Goal: Task Accomplishment & Management: Manage account settings

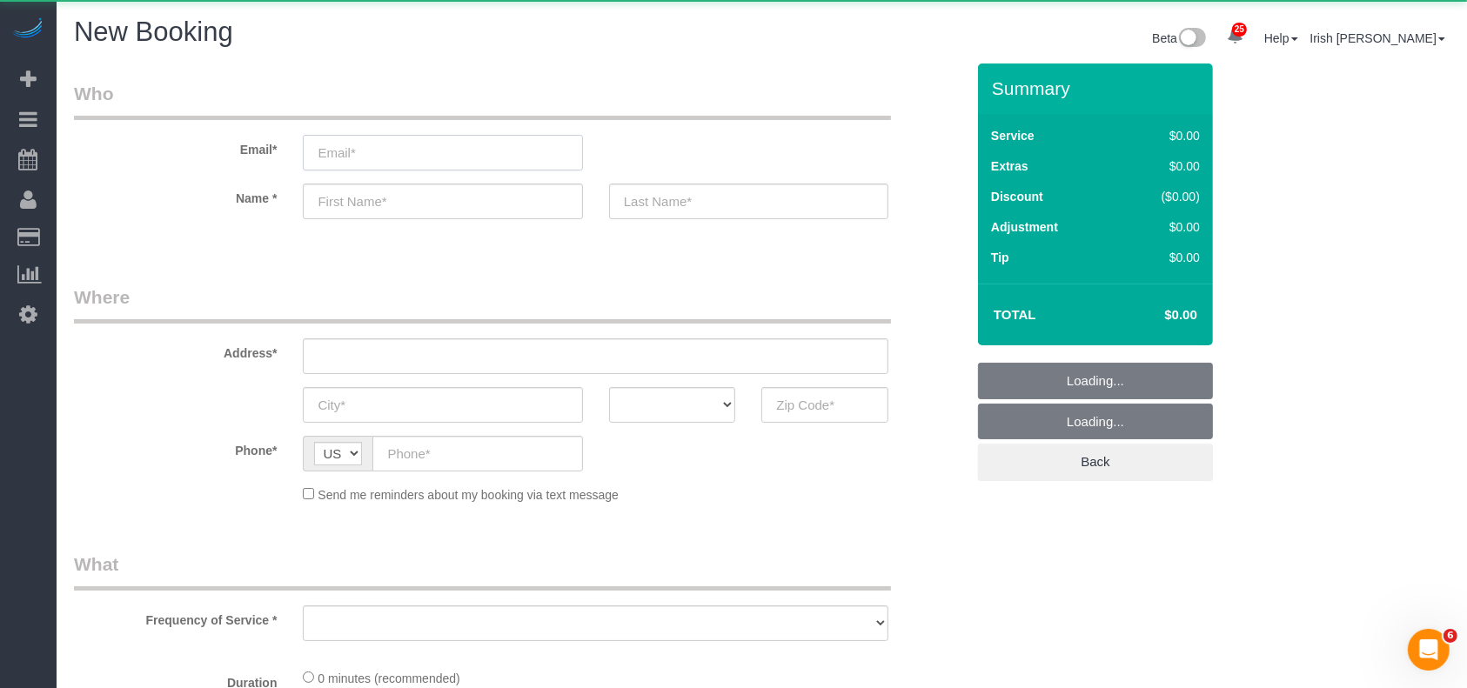
click at [367, 164] on input "email" at bounding box center [442, 153] width 279 height 36
paste input "[PERSON_NAME]"
type input "[PERSON_NAME]"
select select "object:6945"
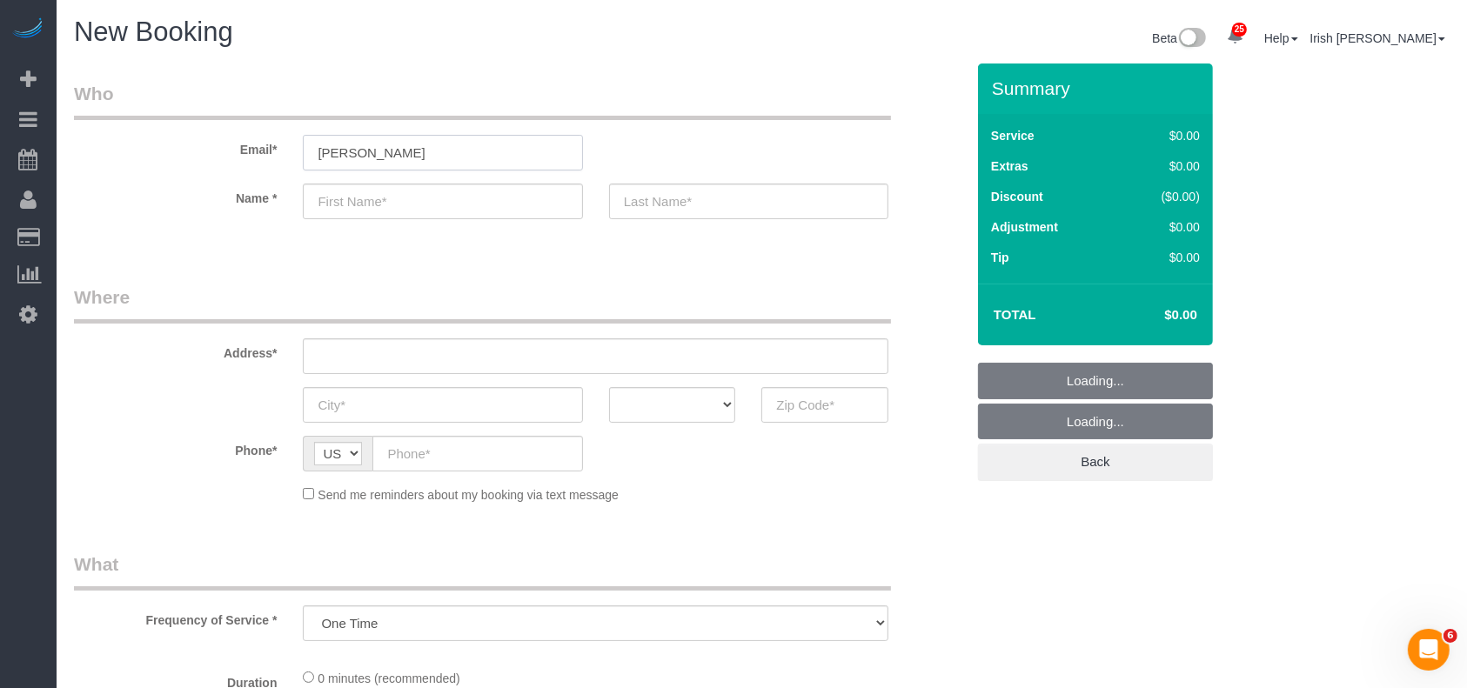
select select "3"
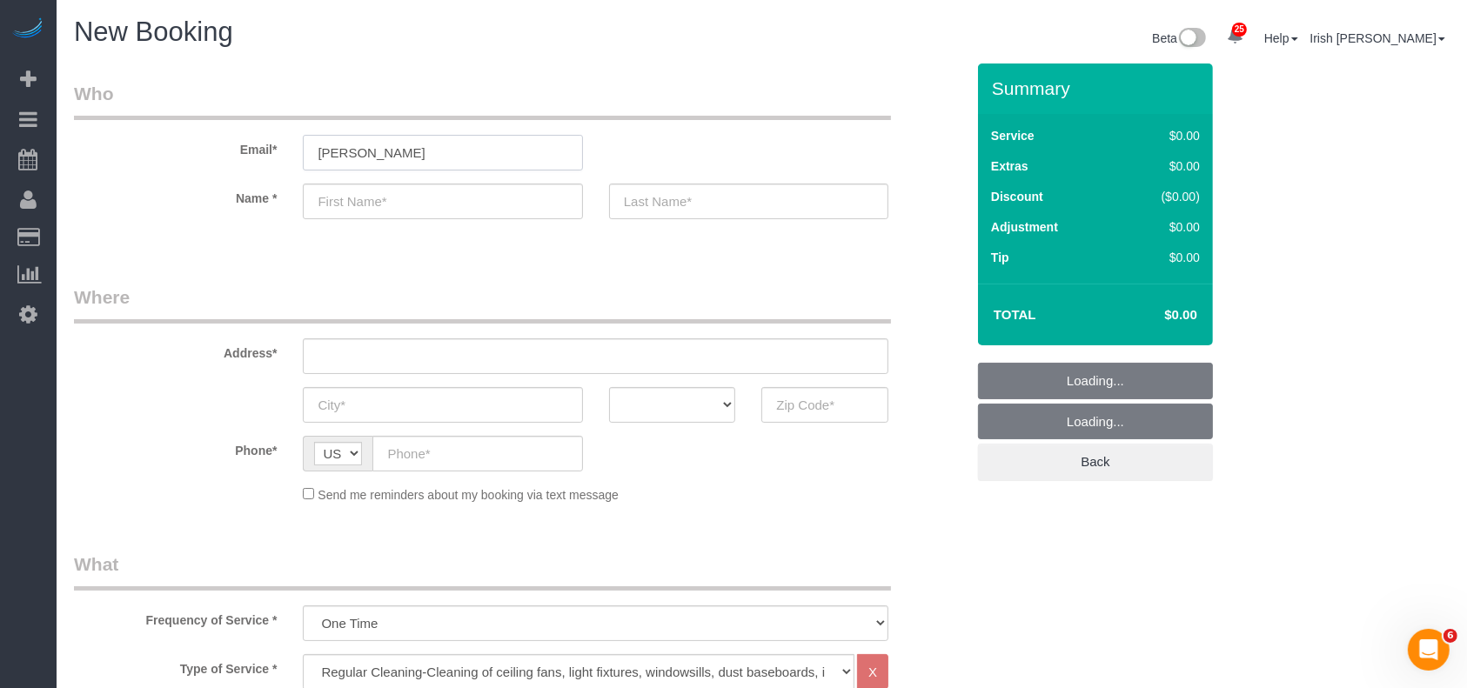
select select "object:7004"
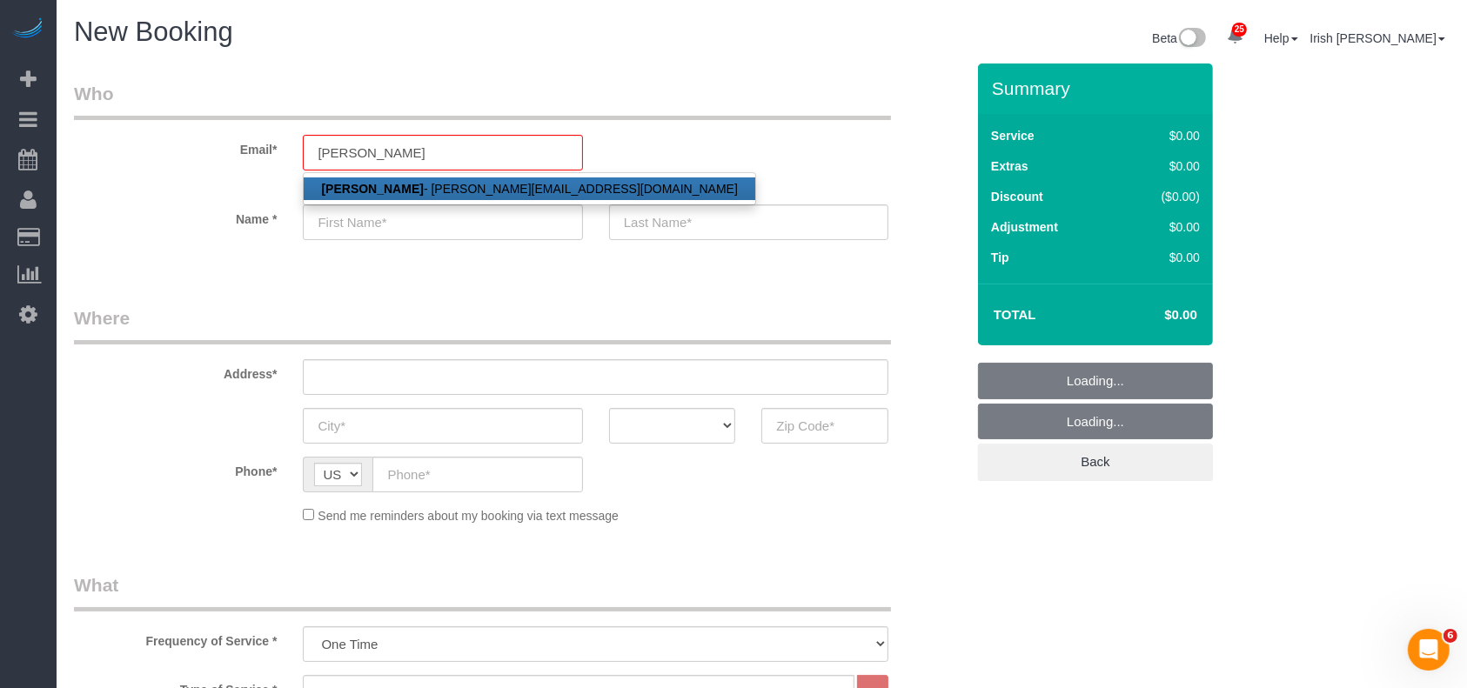
drag, startPoint x: 383, startPoint y: 190, endPoint x: 733, endPoint y: 37, distance: 382.3
click at [383, 189] on strong "[PERSON_NAME]" at bounding box center [372, 189] width 102 height 14
type input "[PERSON_NAME][EMAIL_ADDRESS][DOMAIN_NAME]"
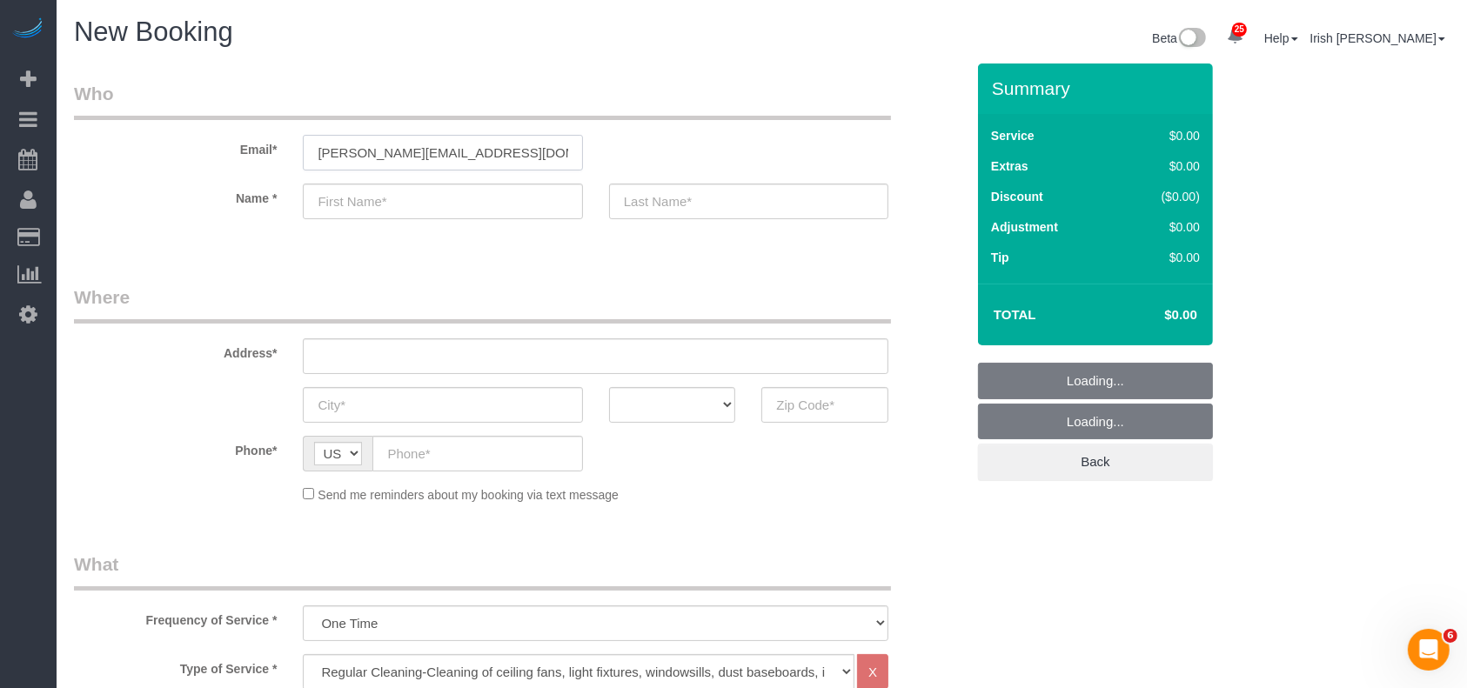
type input "[PERSON_NAME]"
type input "[PHONE_NUMBER]"
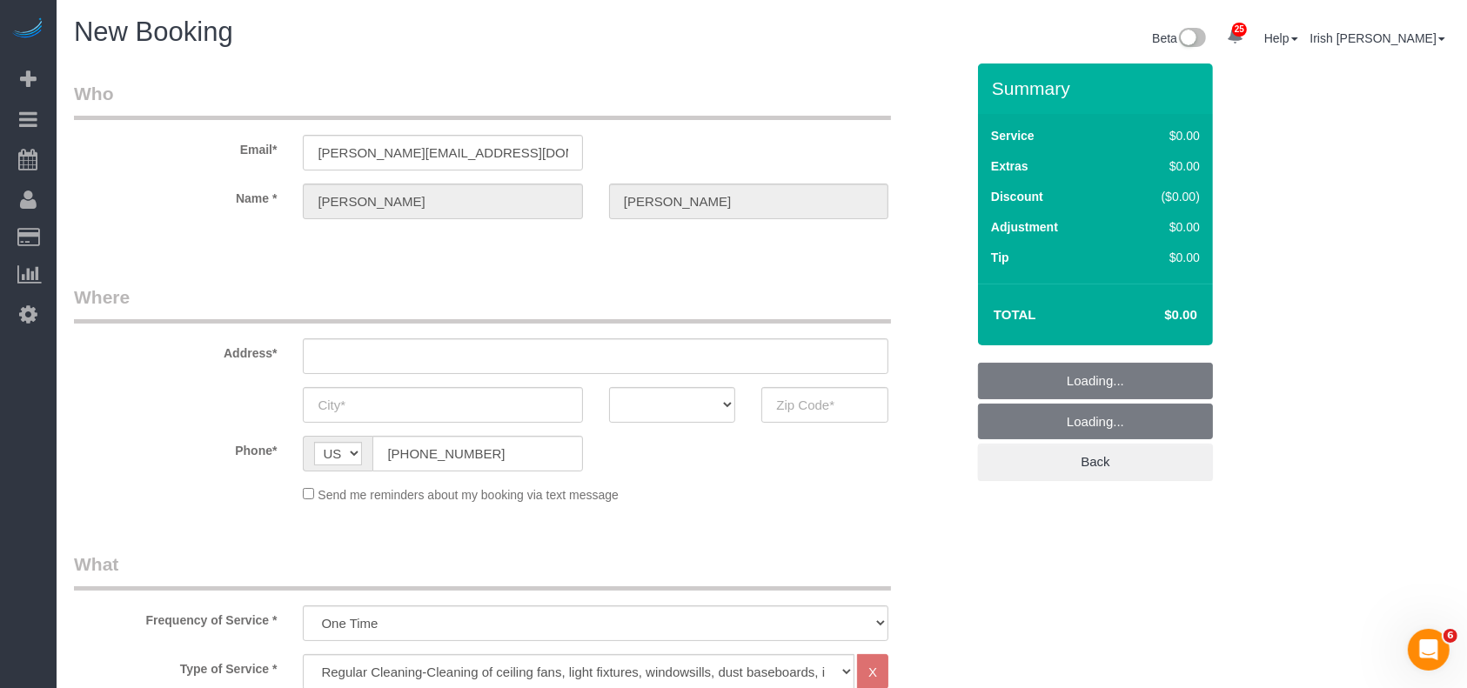
type input "[STREET_ADDRESS]"
type input "Sachse"
select select "UT"
type input "75048"
select select "string:fspay-083e486b-4530-4aa5-9a6e-8a51029d965a"
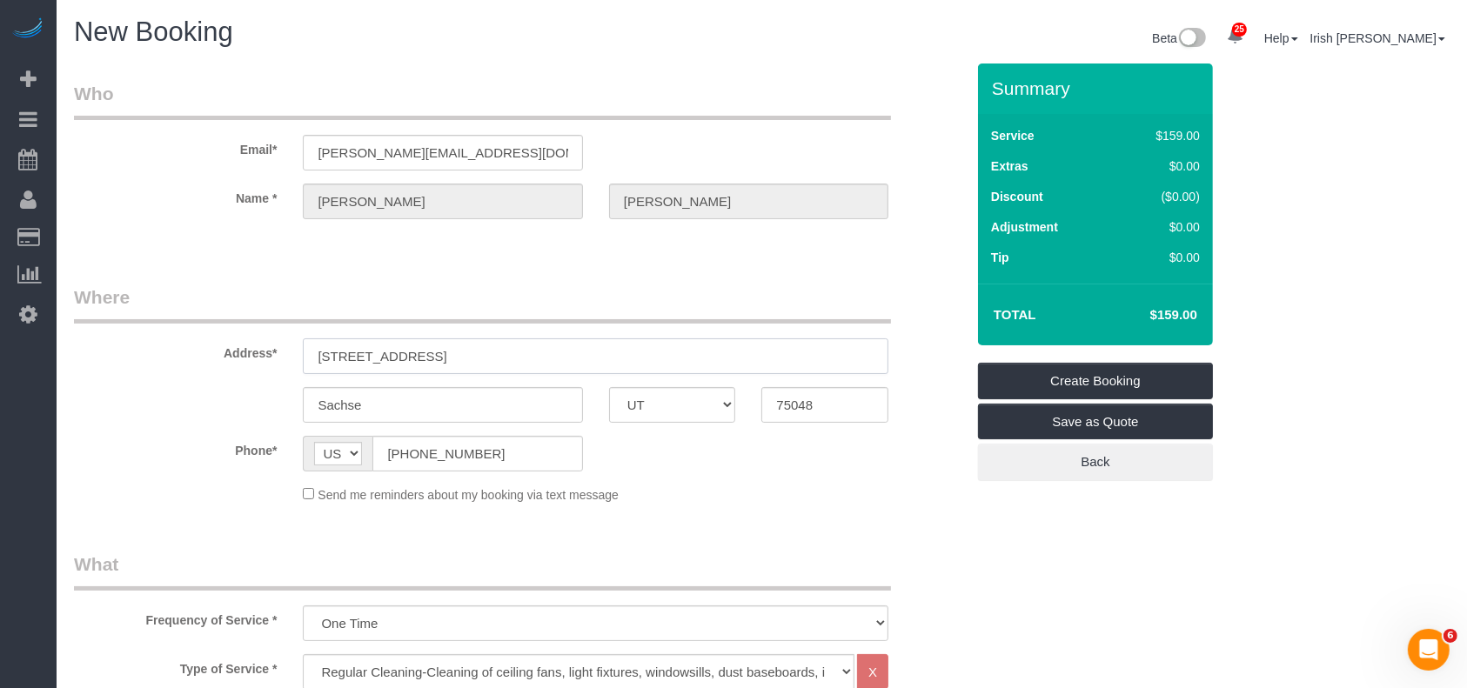
drag, startPoint x: 342, startPoint y: 358, endPoint x: 177, endPoint y: 358, distance: 164.4
click at [179, 358] on div "Address* [STREET_ADDRESS][DEMOGRAPHIC_DATA]" at bounding box center [519, 330] width 917 height 90
paste input "[STREET_ADDRESS]"
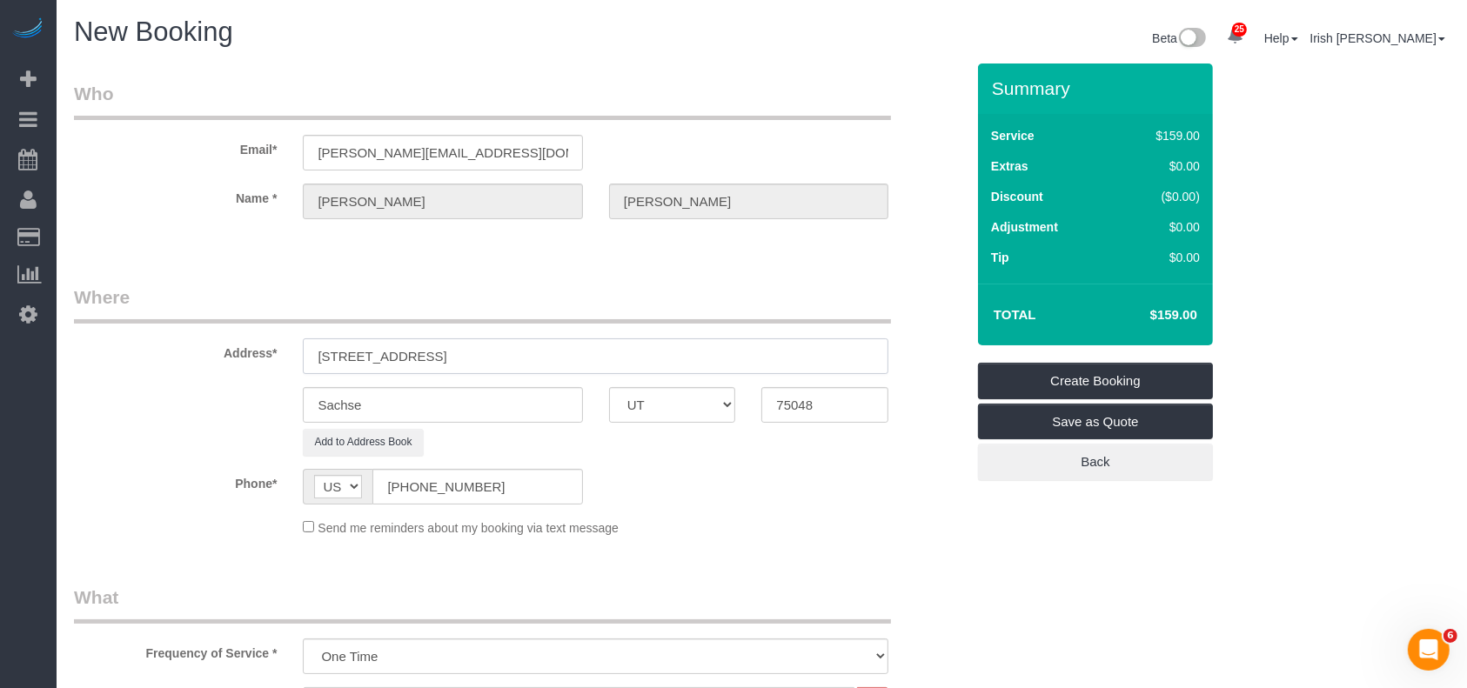
click at [432, 352] on input "[STREET_ADDRESS]" at bounding box center [596, 356] width 586 height 36
type input "[STREET_ADDRESS]"
click at [353, 400] on input "Sachse" at bounding box center [442, 405] width 279 height 36
click at [350, 400] on input "Sachse" at bounding box center [442, 405] width 279 height 36
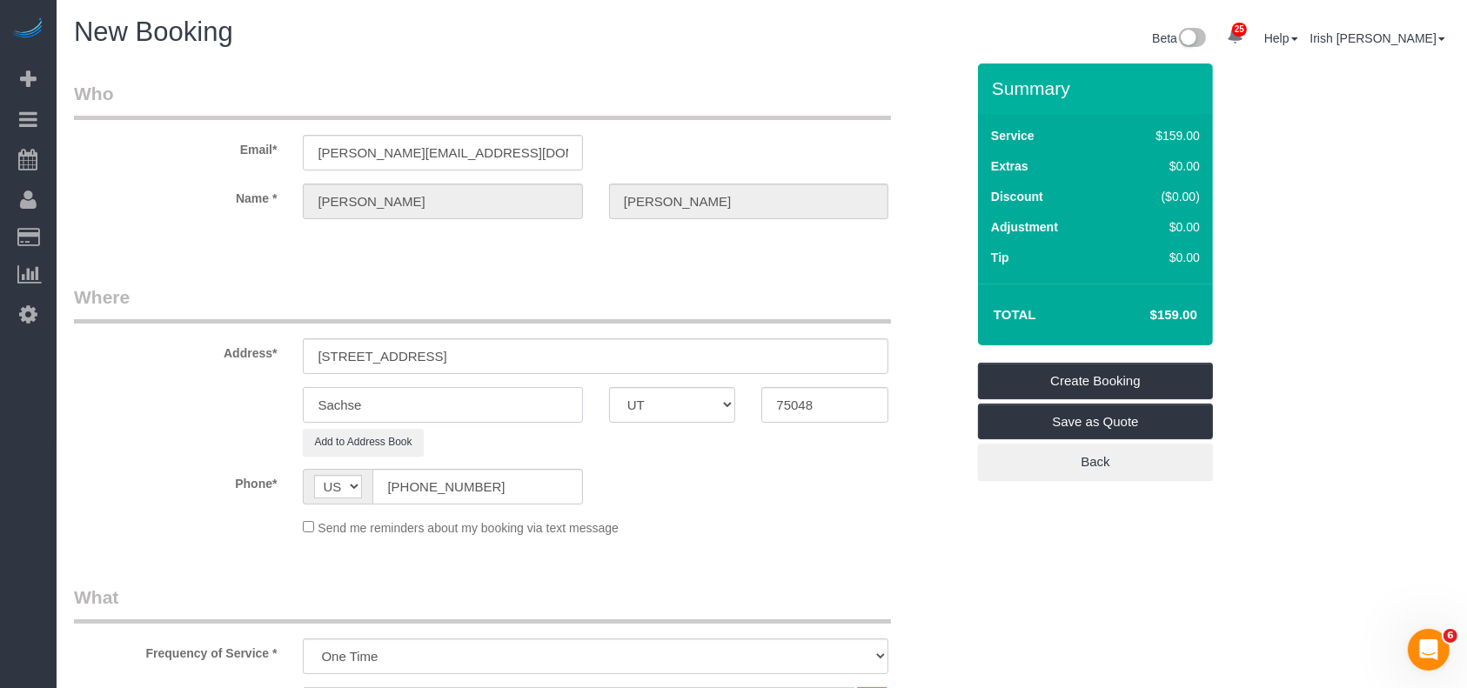
click at [350, 400] on input "Sachse" at bounding box center [442, 405] width 279 height 36
paste input "[PERSON_NAME]"
type input "[PERSON_NAME]"
click at [499, 358] on input "[STREET_ADDRESS]" at bounding box center [596, 356] width 586 height 36
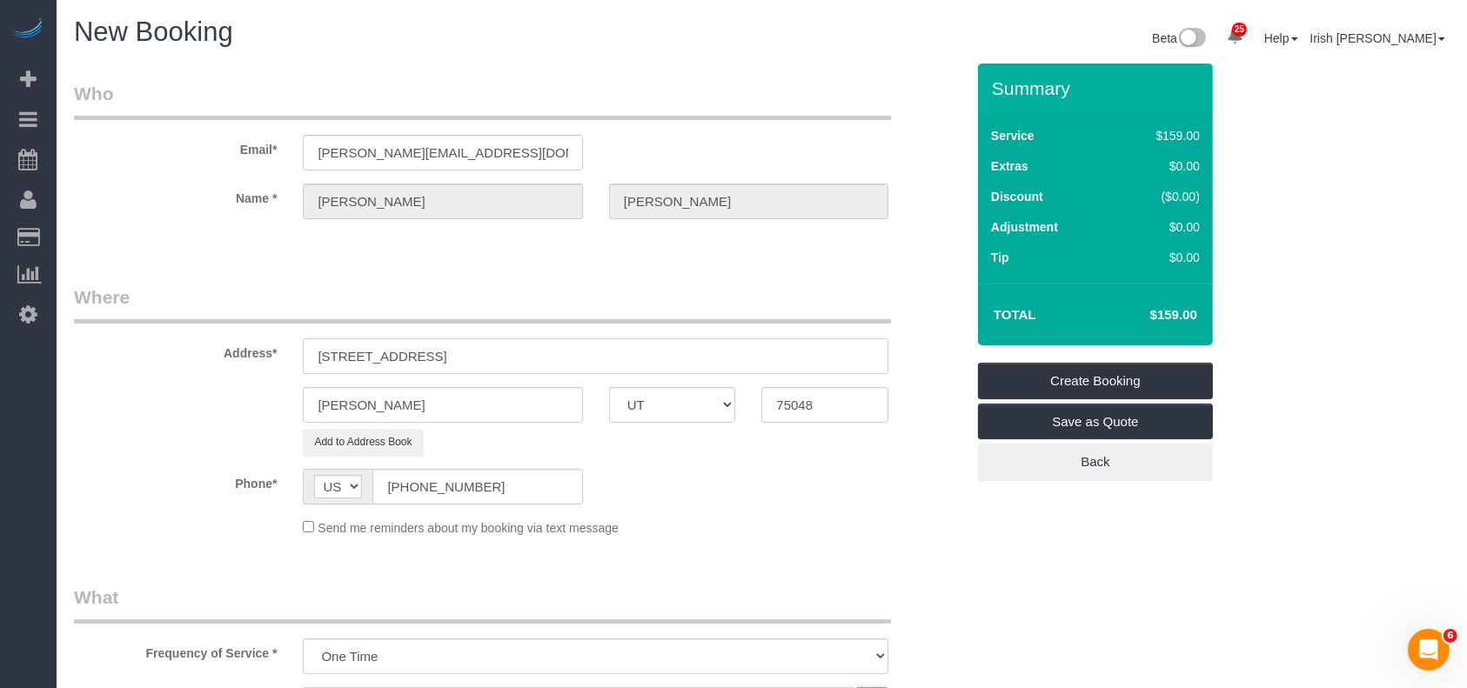
click at [499, 358] on input "[STREET_ADDRESS]" at bounding box center [596, 356] width 586 height 36
drag, startPoint x: 821, startPoint y: 397, endPoint x: 666, endPoint y: 389, distance: 155.1
click at [668, 390] on div "[PERSON_NAME] AK AL AR AZ CA CO CT DC DE [GEOGRAPHIC_DATA] [GEOGRAPHIC_DATA] HI…" at bounding box center [519, 405] width 917 height 36
paste input "02"
type input "75002"
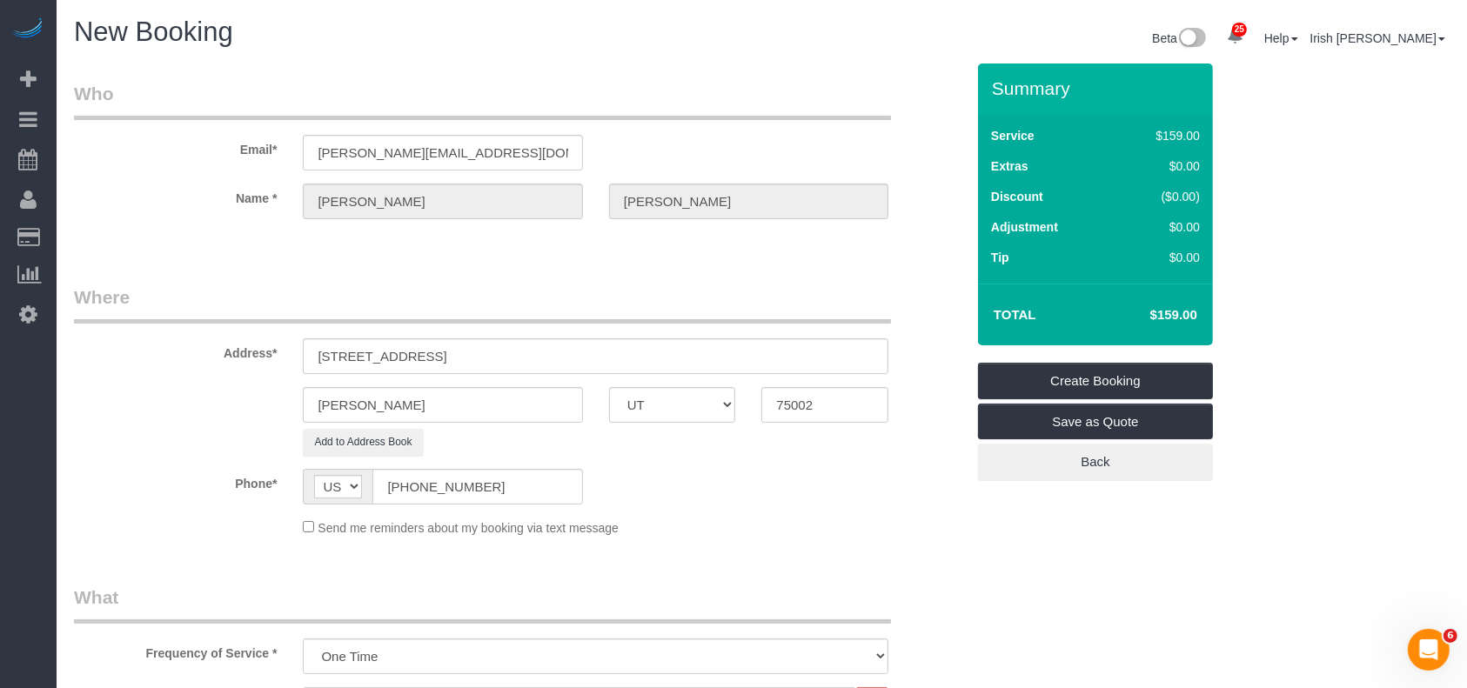
drag, startPoint x: 590, startPoint y: 337, endPoint x: 425, endPoint y: 356, distance: 165.6
click at [421, 354] on div "Address* [STREET_ADDRESS]" at bounding box center [519, 330] width 917 height 90
drag, startPoint x: 526, startPoint y: 347, endPoint x: 420, endPoint y: 347, distance: 105.3
click at [419, 348] on input "[STREET_ADDRESS]" at bounding box center [596, 356] width 586 height 36
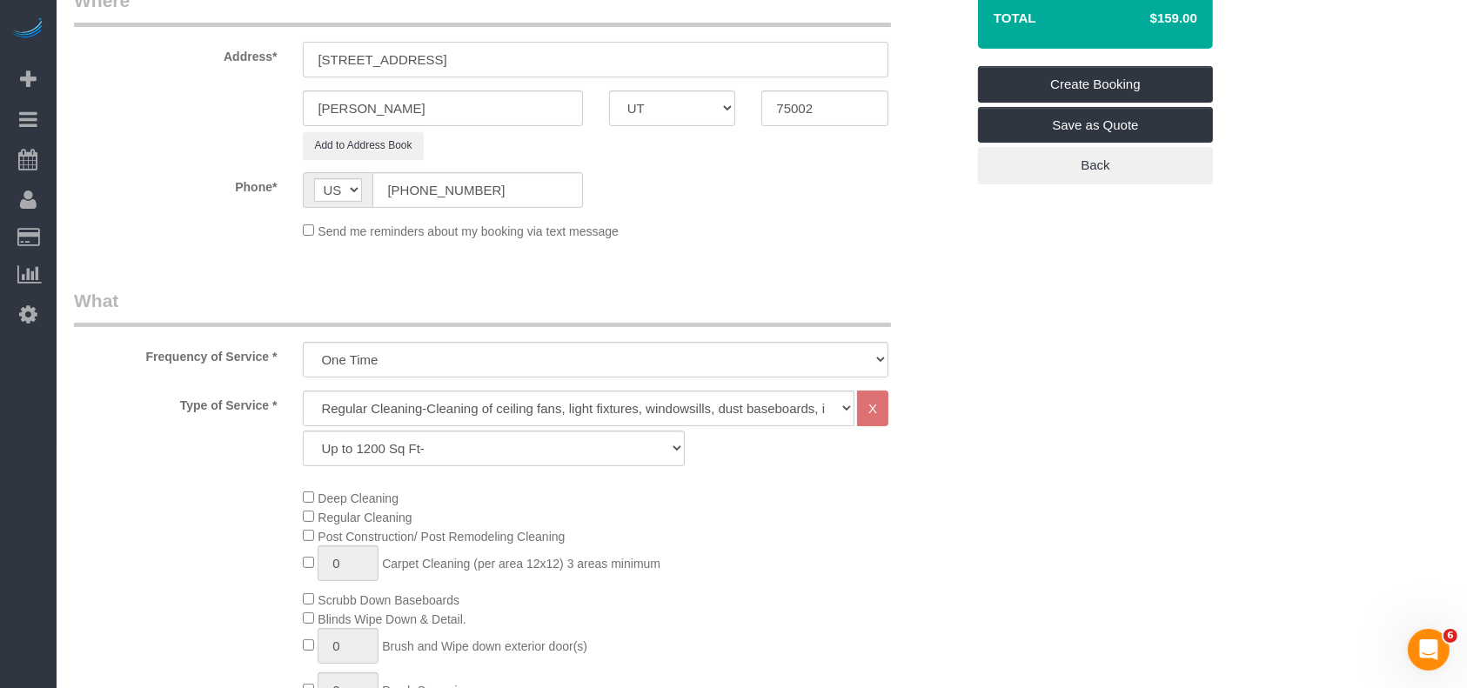
scroll to position [464, 0]
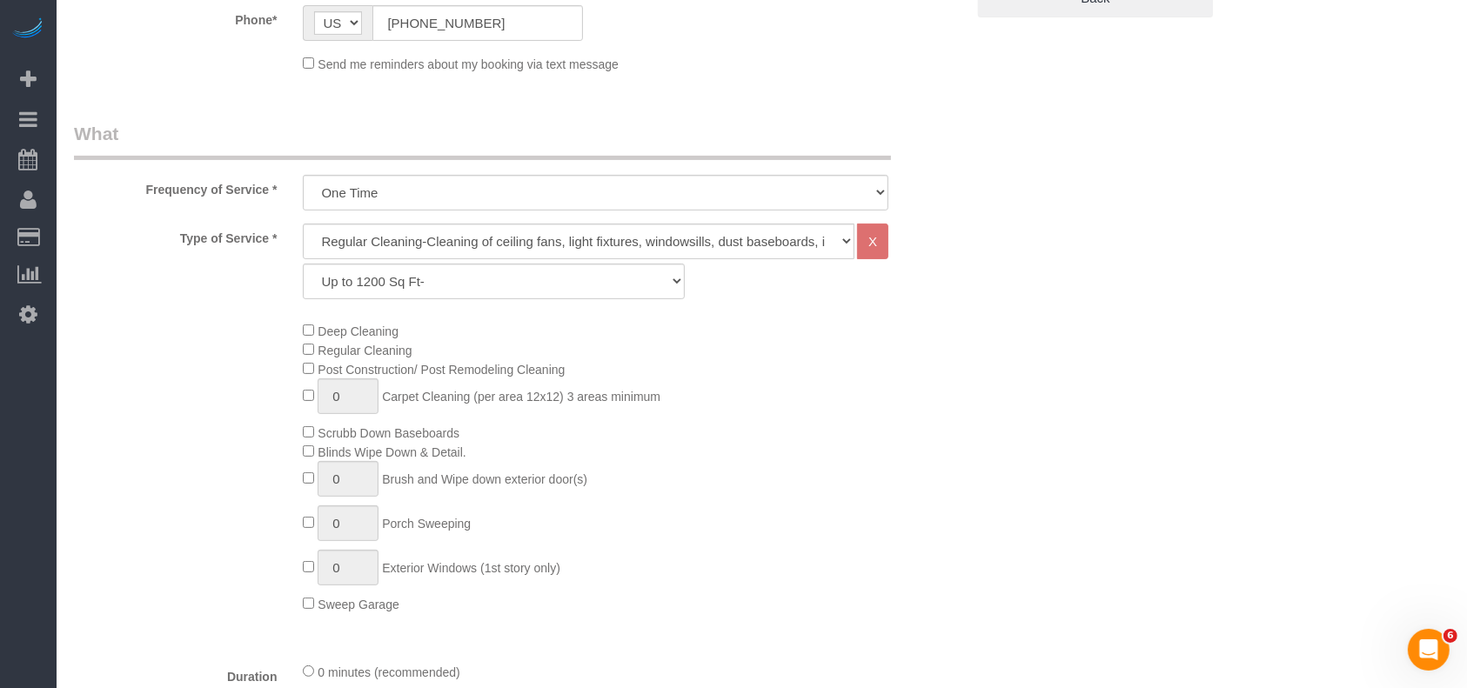
type input "[STREET_ADDRESS]"
click at [464, 278] on select "Up to 1200 Sq Ft- [DATE]-[DATE] Sq Ft [DATE]-[DATE] Sq Ft [DATE]-[DATE] Sq Ft […" at bounding box center [493, 282] width 381 height 36
select select "62"
click at [303, 264] on select "Up to 1200 Sq Ft- [DATE]-[DATE] Sq Ft [DATE]-[DATE] Sq Ft [DATE]-[DATE] Sq Ft […" at bounding box center [493, 282] width 381 height 36
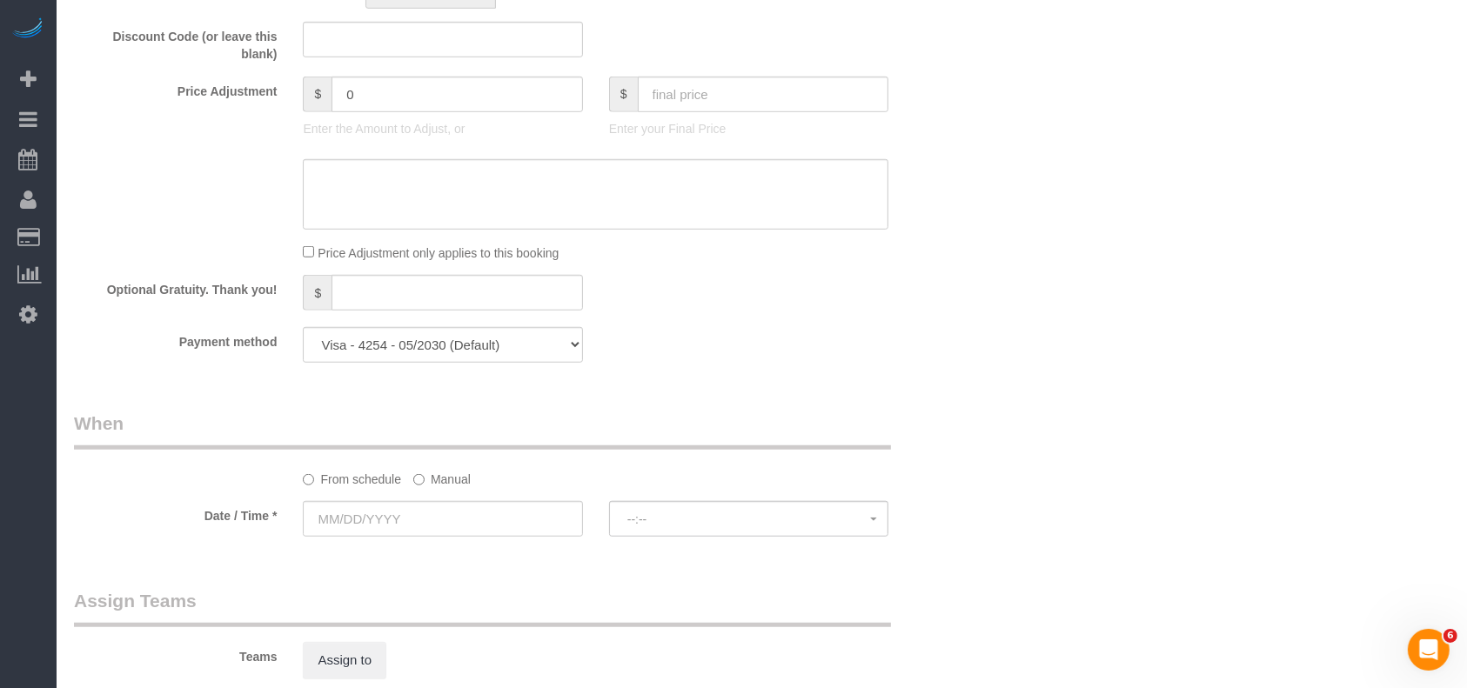
scroll to position [1276, 0]
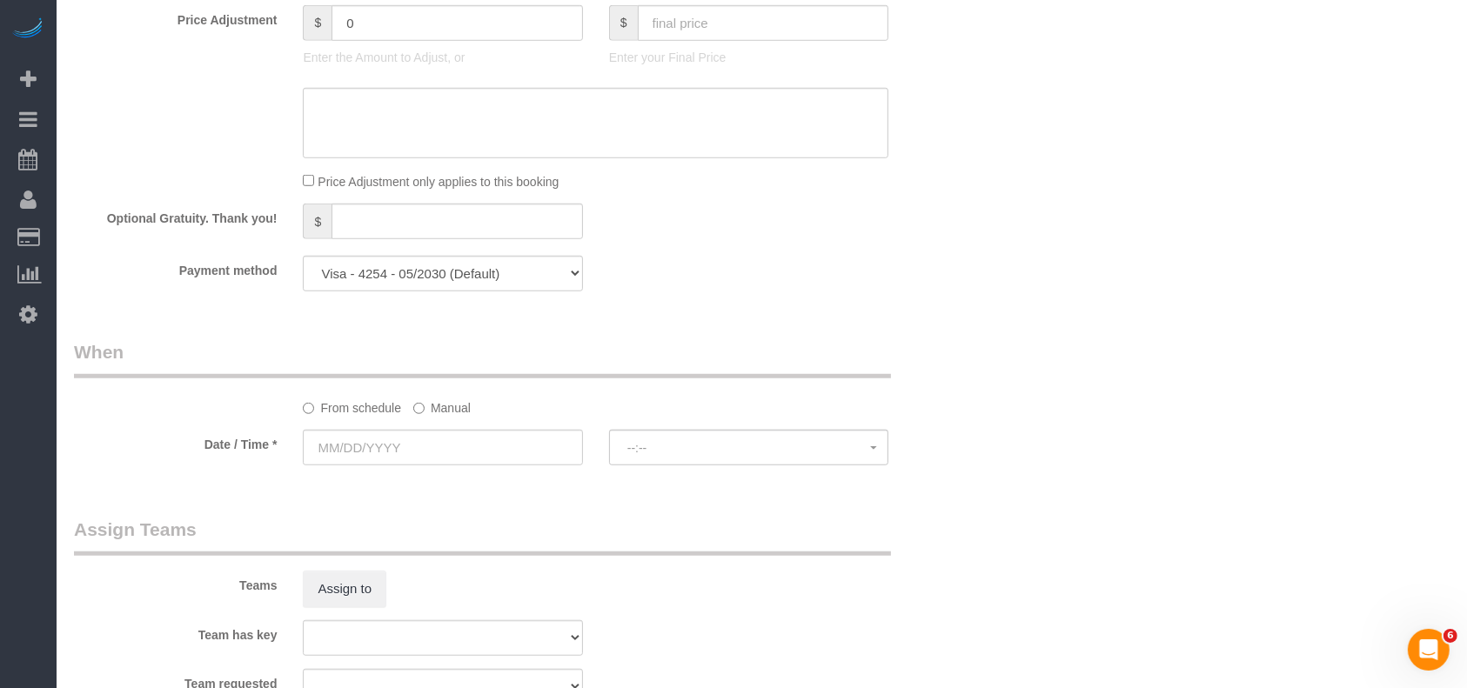
click at [440, 405] on label "Manual" at bounding box center [441, 404] width 57 height 23
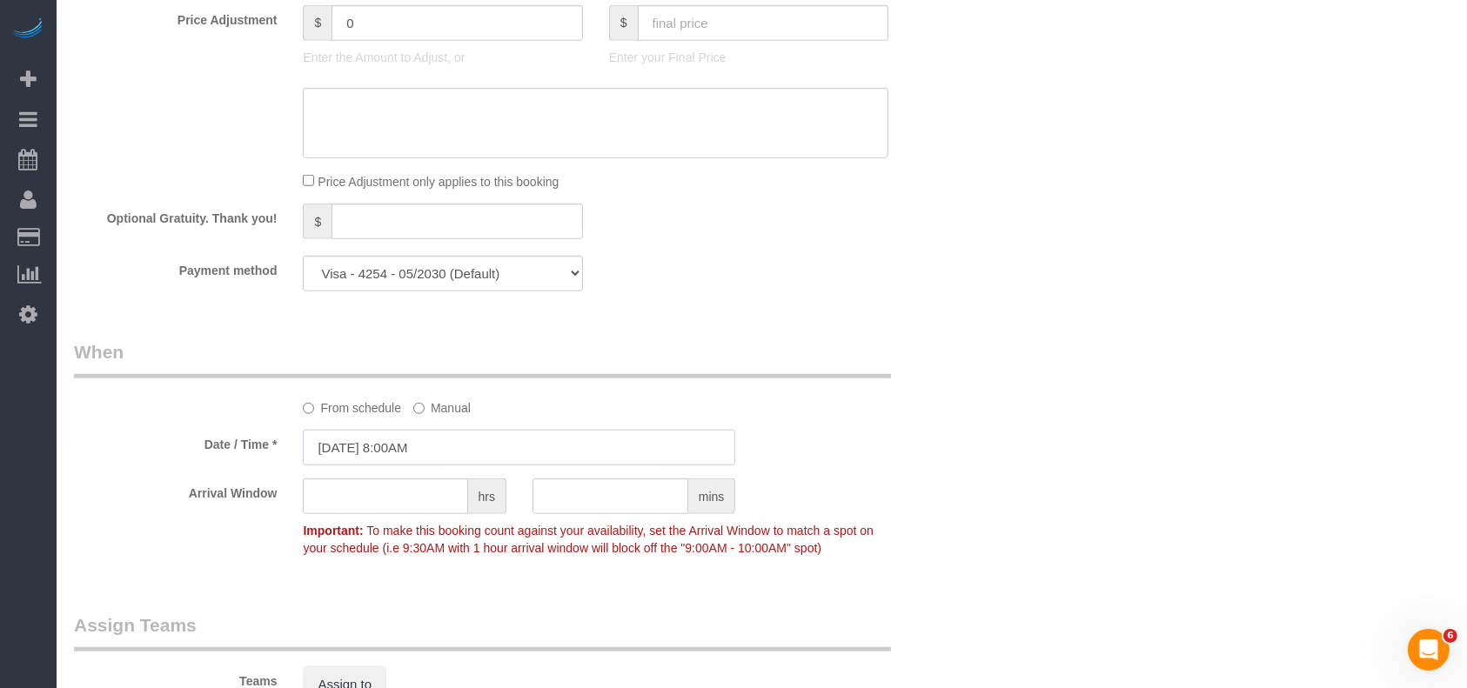
click at [411, 447] on input "[DATE] 8:00AM" at bounding box center [519, 448] width 432 height 36
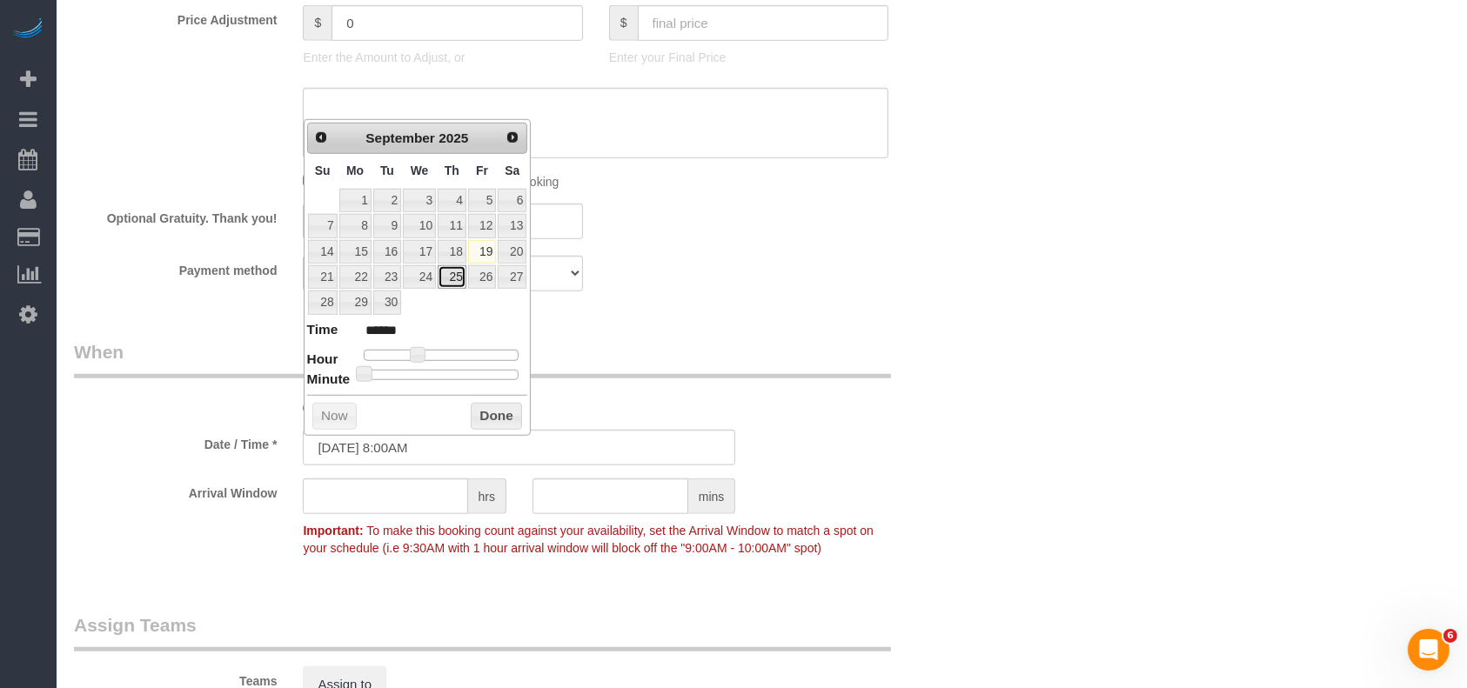
click at [458, 271] on link "25" at bounding box center [452, 276] width 29 height 23
type input "[DATE] 8:00AM"
click at [502, 421] on button "Done" at bounding box center [496, 417] width 51 height 28
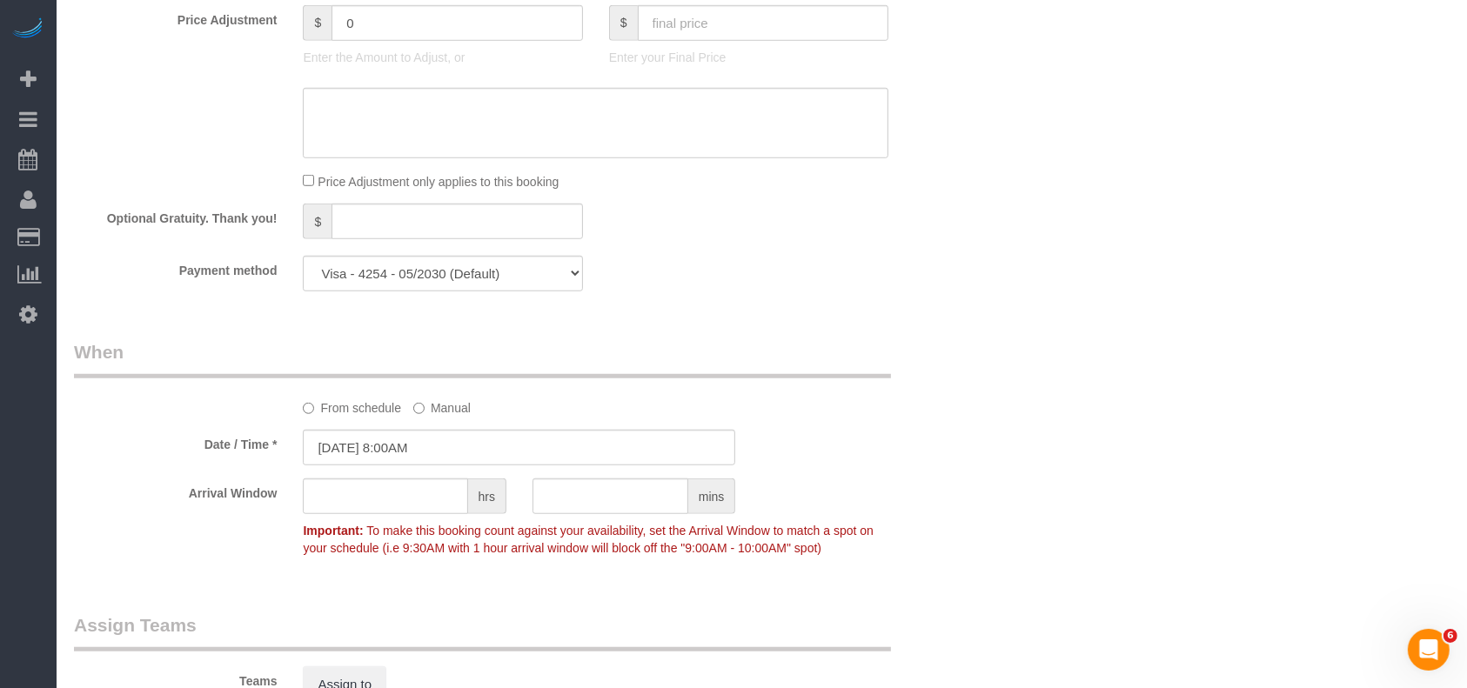
click at [466, 278] on select "Visa - 4254 - 05/2030 Visa - 4254 - 05/2030 (Default) Add Credit Card ─────────…" at bounding box center [442, 274] width 279 height 36
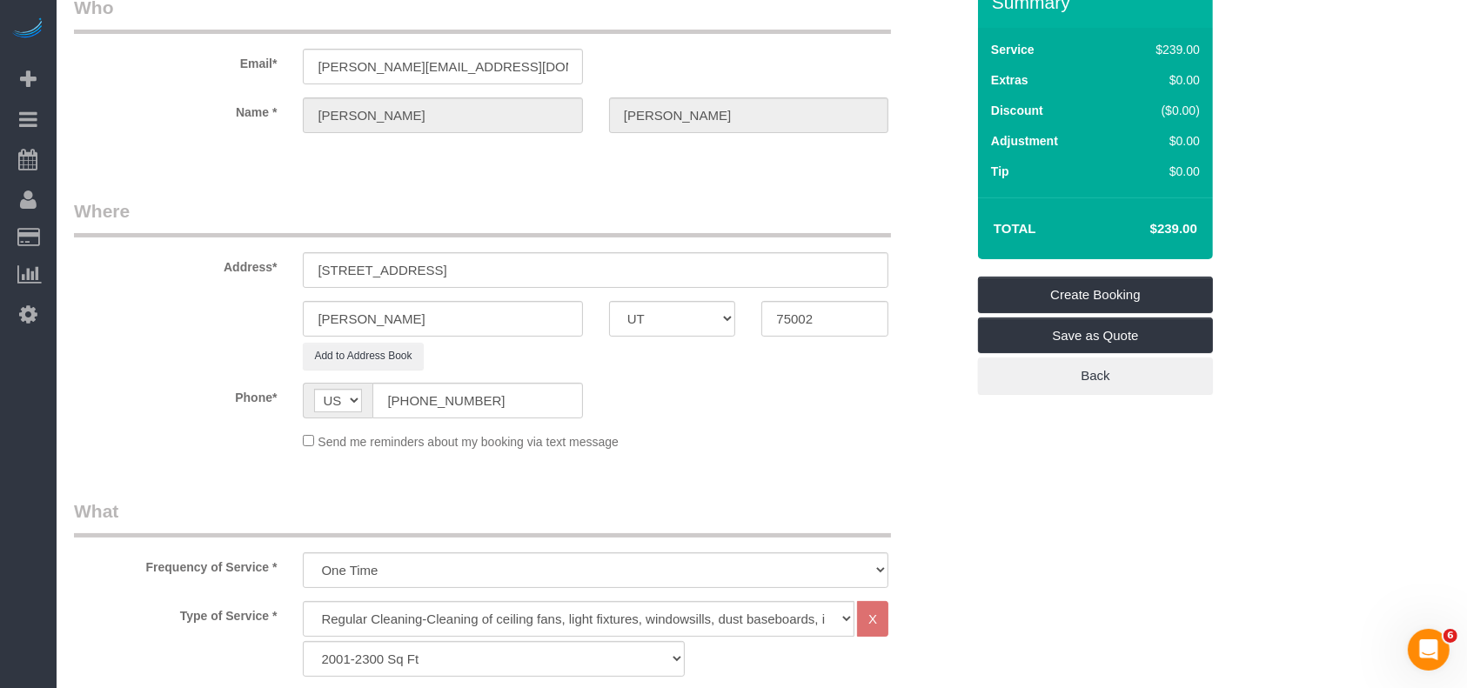
scroll to position [0, 0]
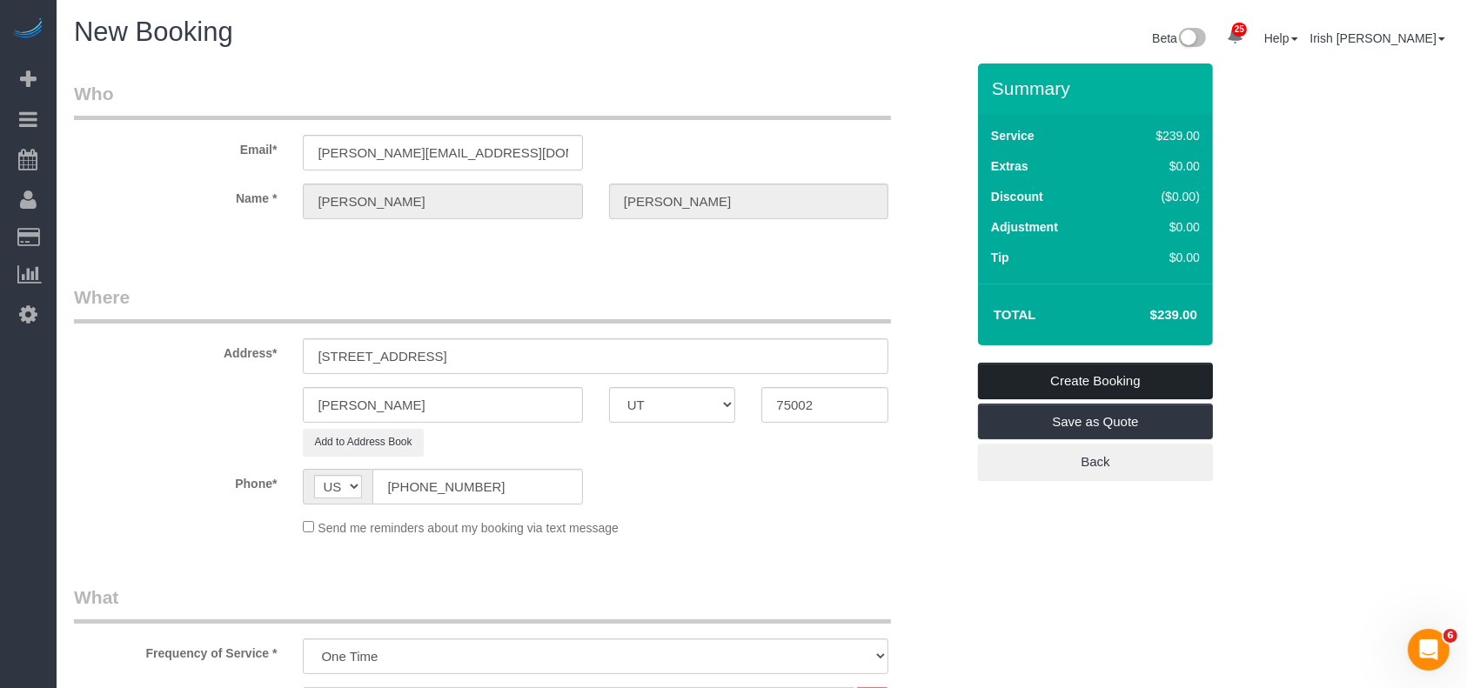
click at [1057, 378] on link "Create Booking" at bounding box center [1095, 381] width 235 height 37
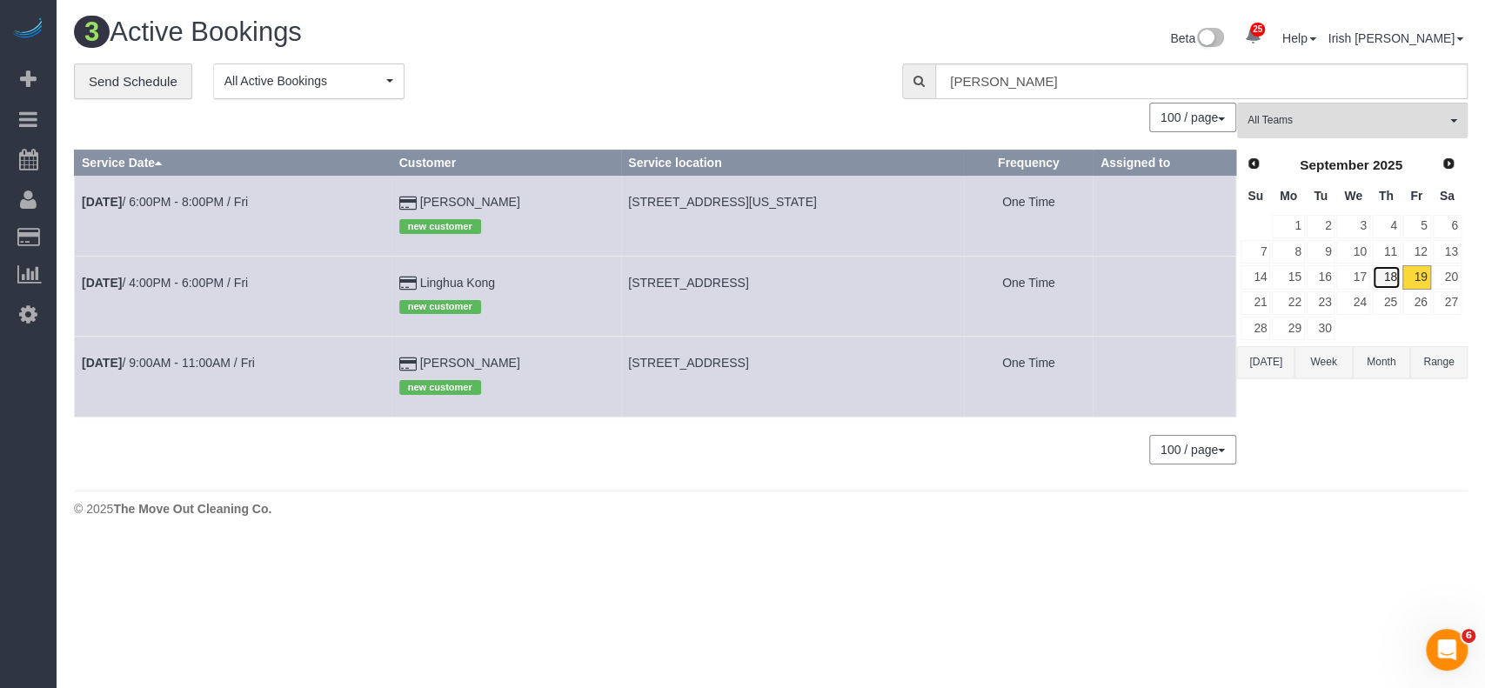
click at [1383, 273] on link "18" at bounding box center [1386, 276] width 29 height 23
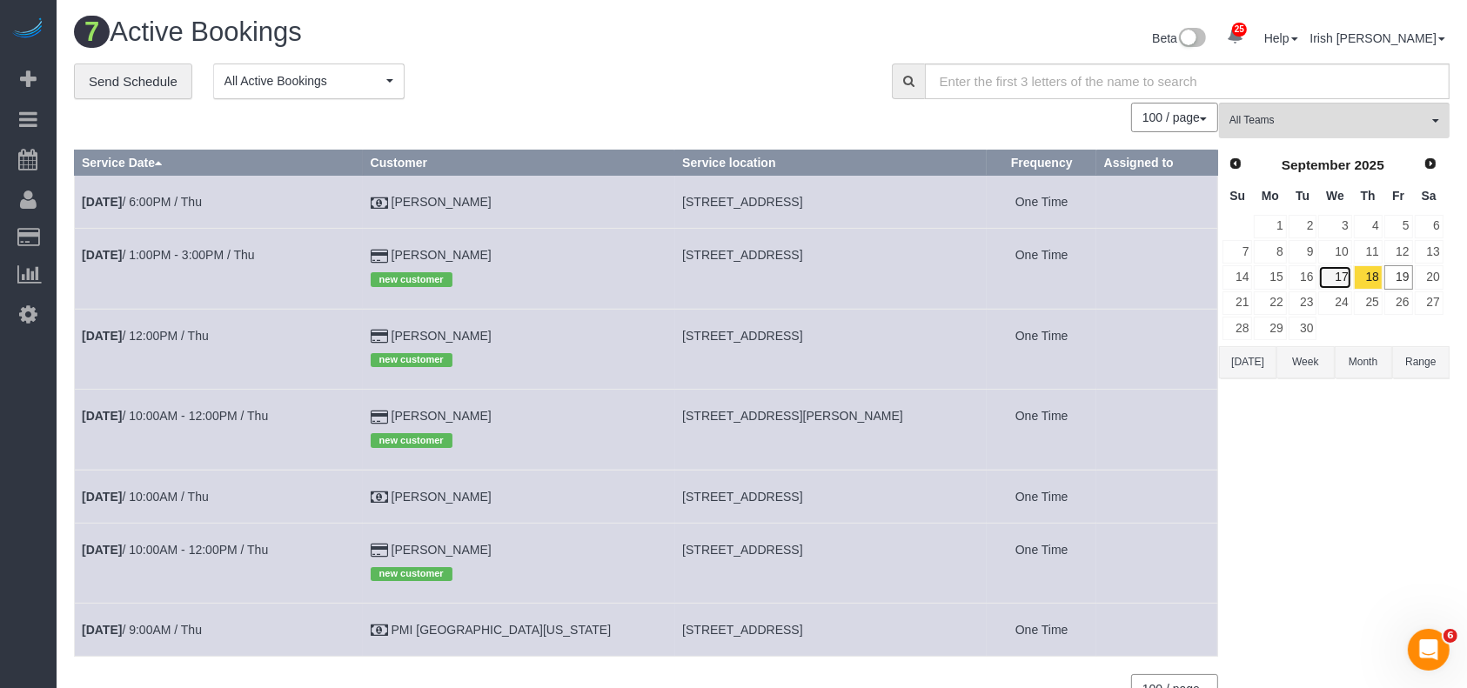
click at [1338, 269] on link "17" at bounding box center [1334, 276] width 33 height 23
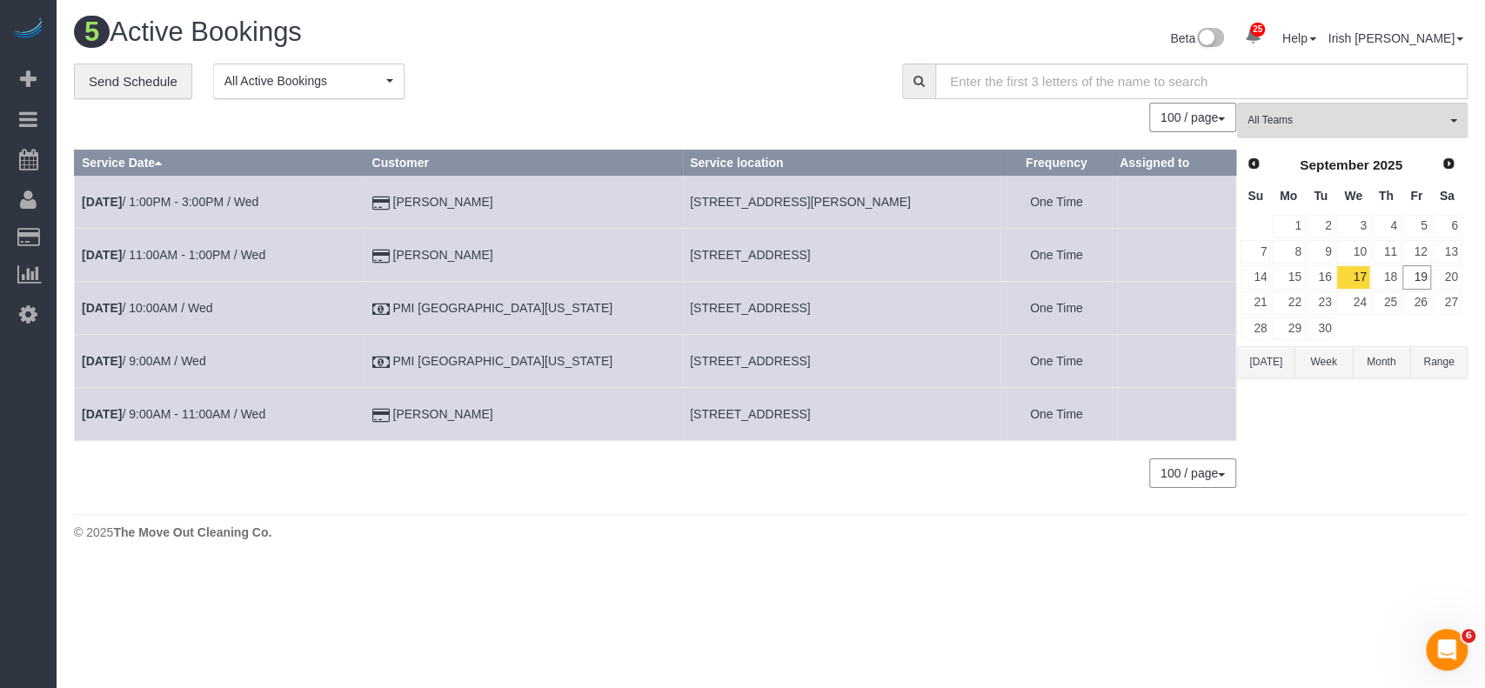
click at [690, 302] on span "[STREET_ADDRESS]" at bounding box center [750, 308] width 120 height 14
copy tr "[STREET_ADDRESS]"
click at [164, 305] on link "[DATE] 10:00AM / Wed" at bounding box center [147, 308] width 131 height 14
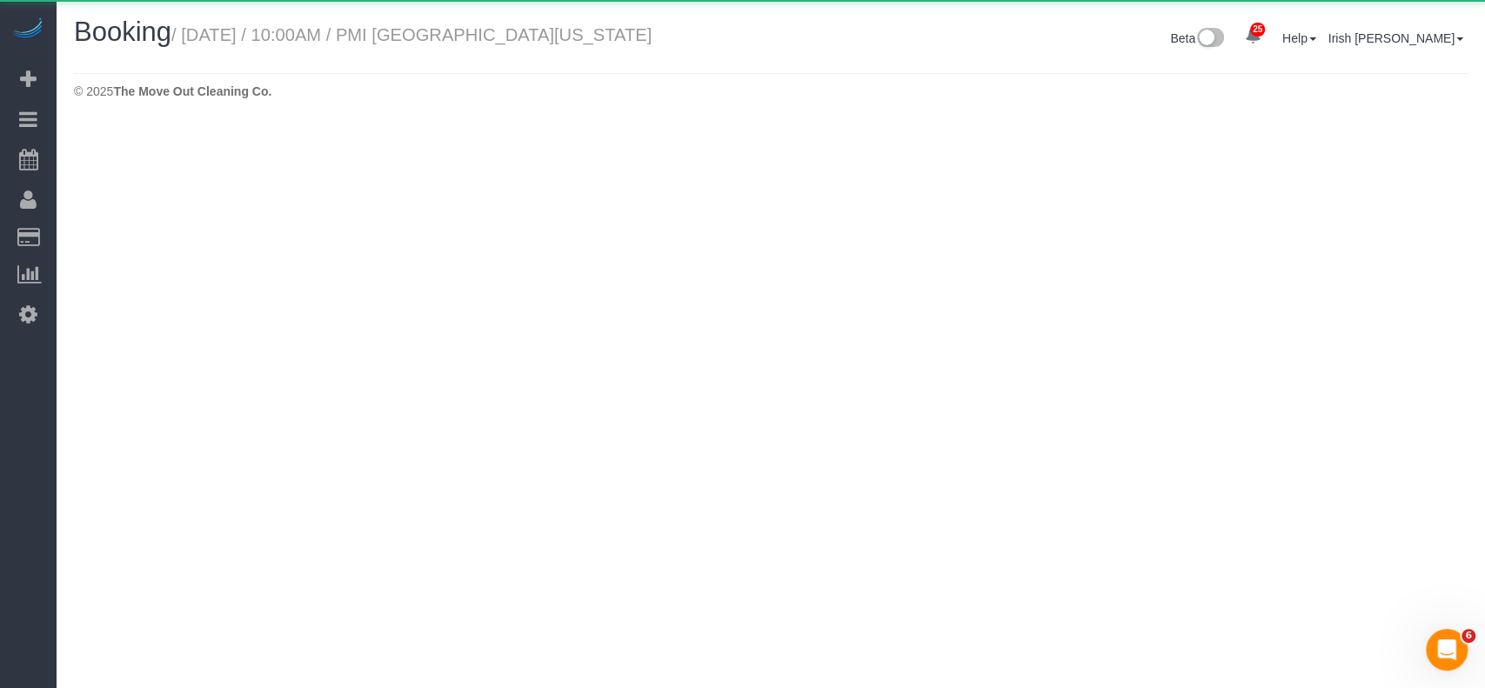
select select "[GEOGRAPHIC_DATA]"
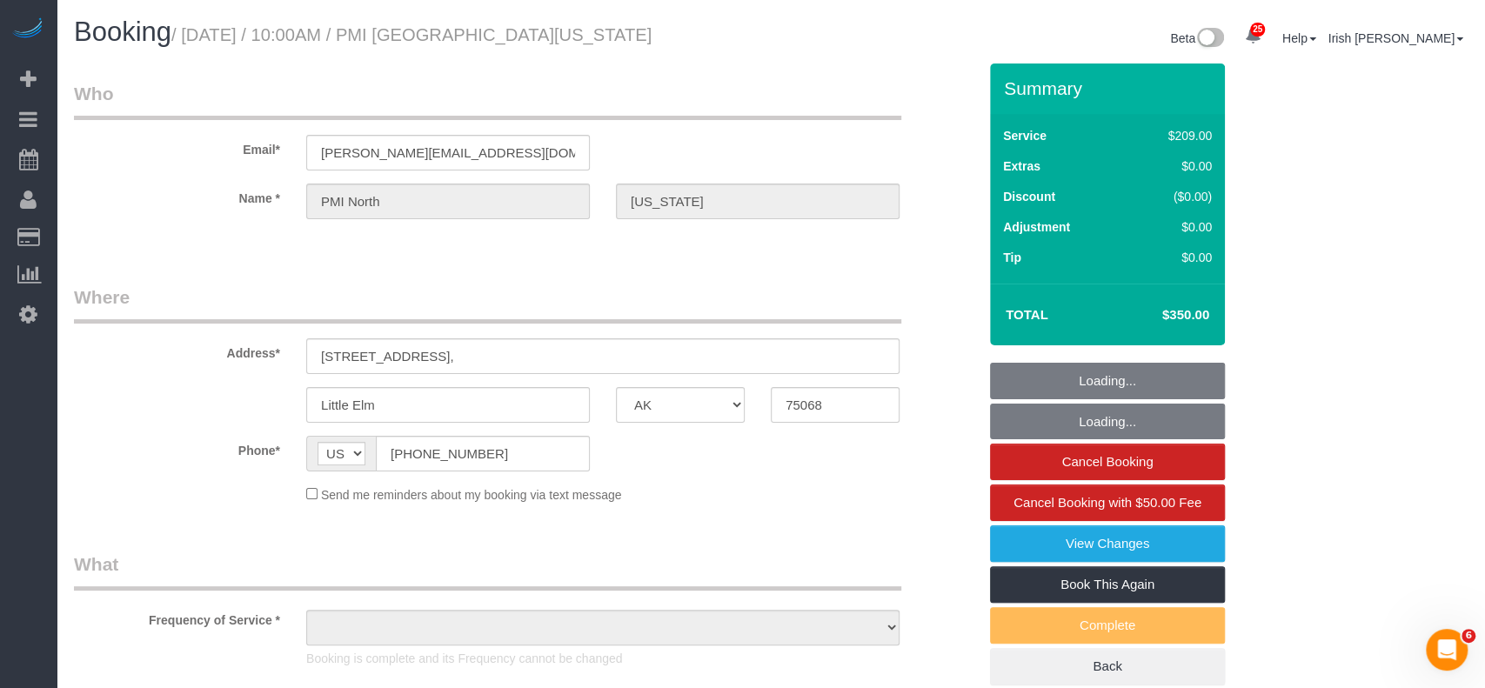
select select "object:7737"
select select "3"
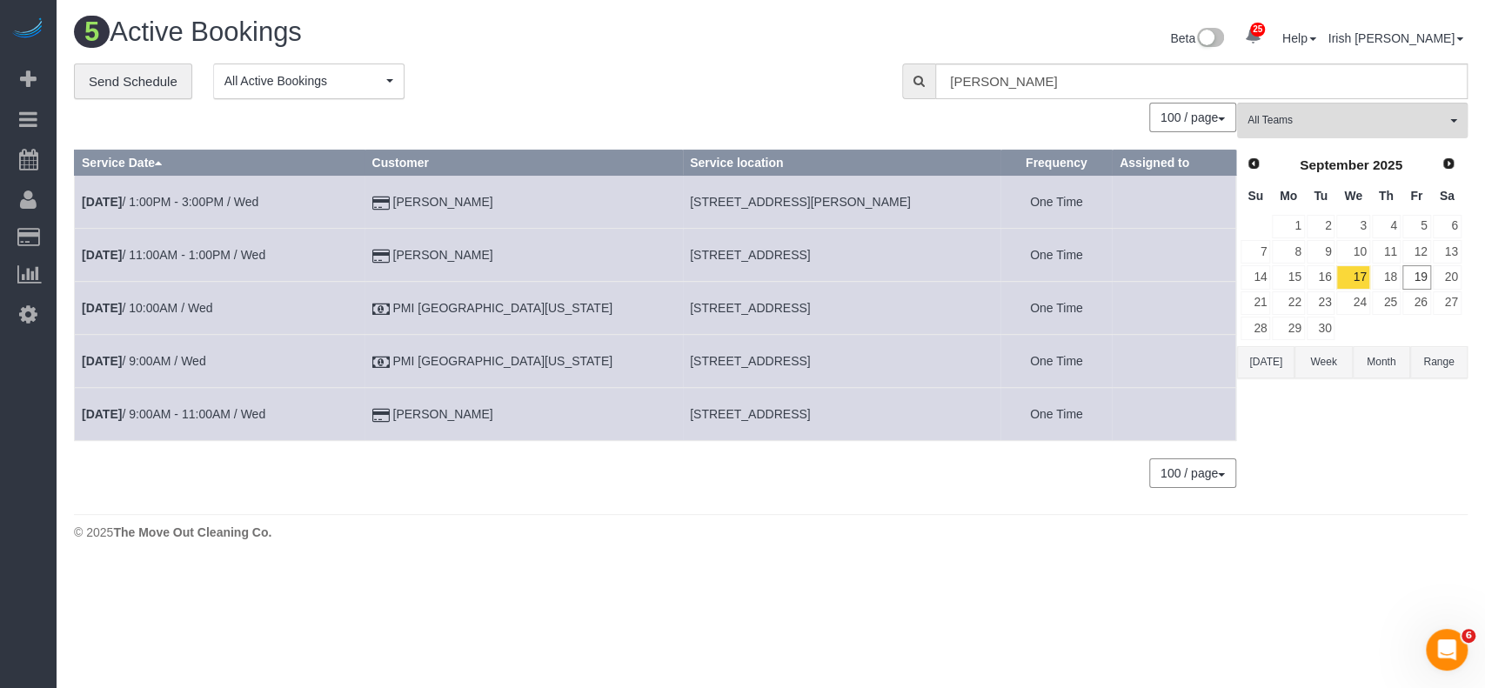
click at [1329, 365] on button "Week" at bounding box center [1323, 362] width 57 height 32
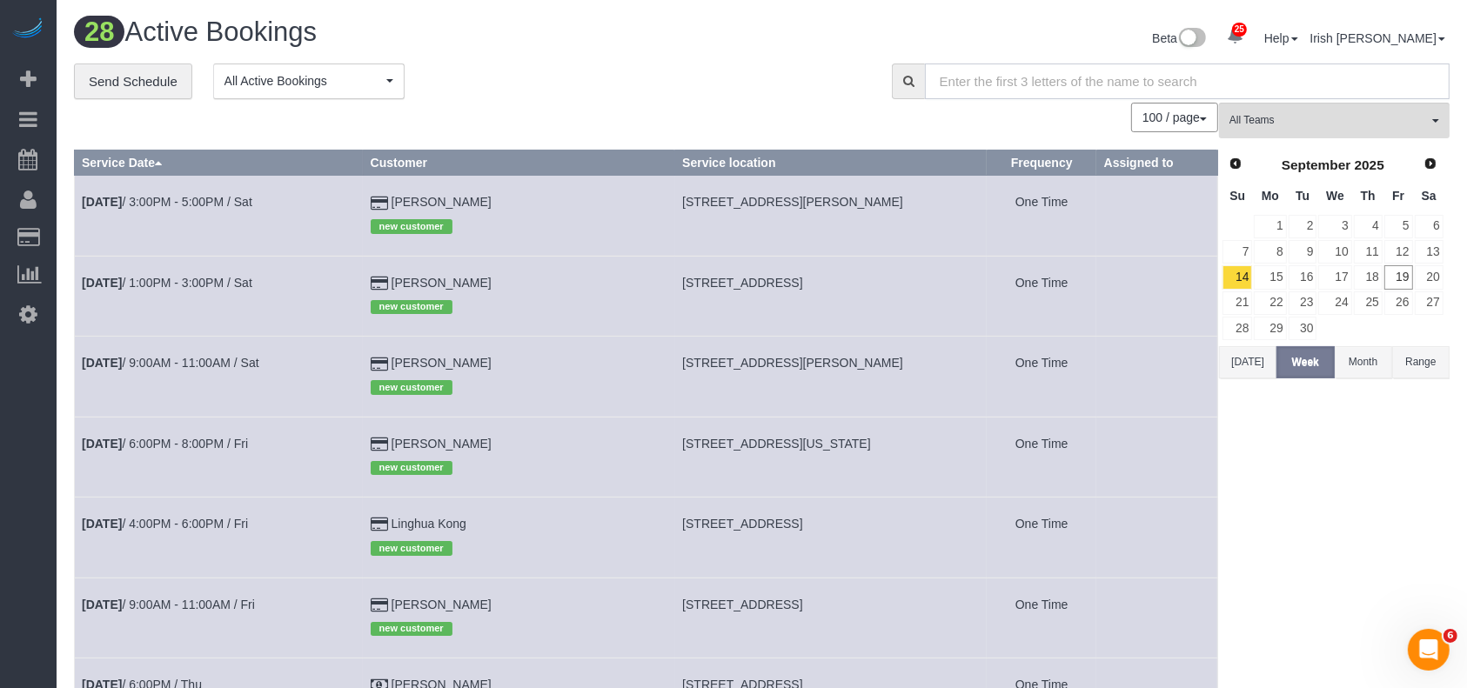
click at [1201, 75] on input "text" at bounding box center [1187, 82] width 525 height 36
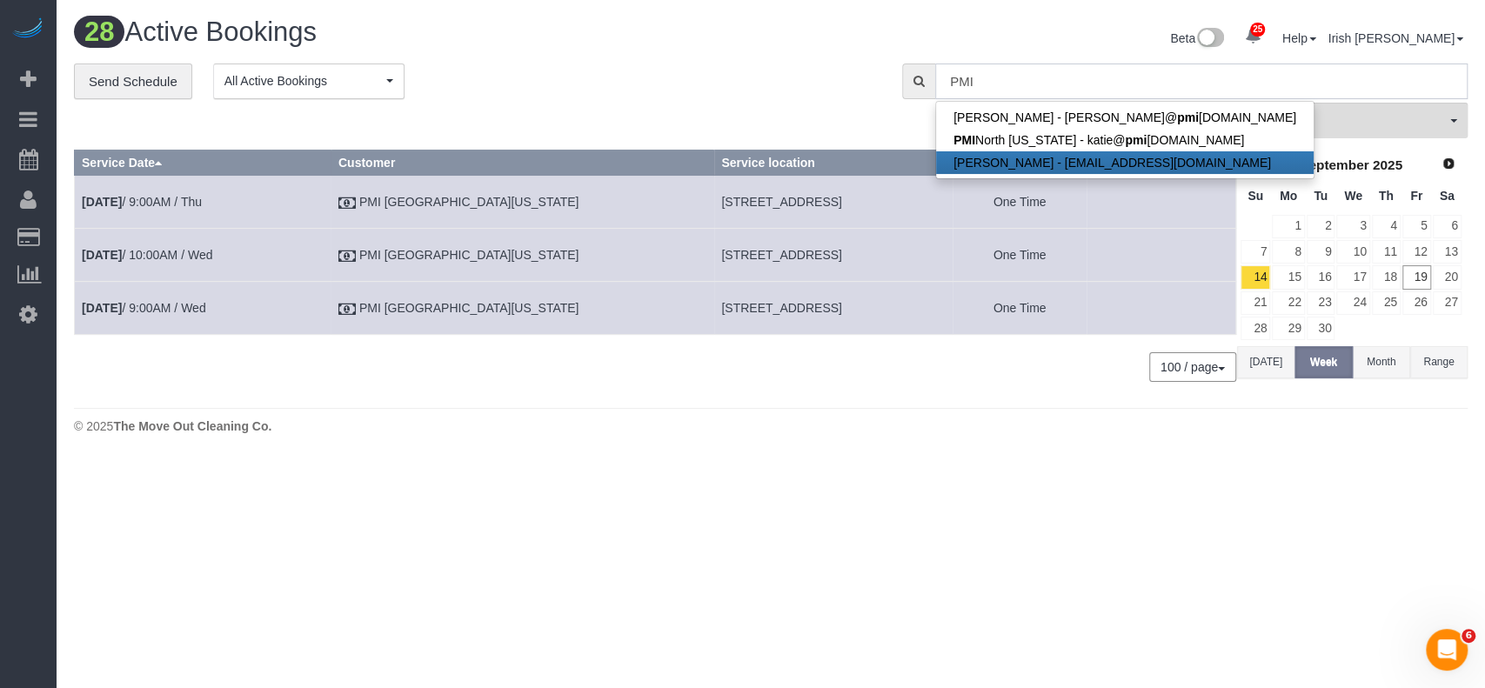
type input "PMI"
click at [1442, 365] on button "Range" at bounding box center [1438, 362] width 57 height 32
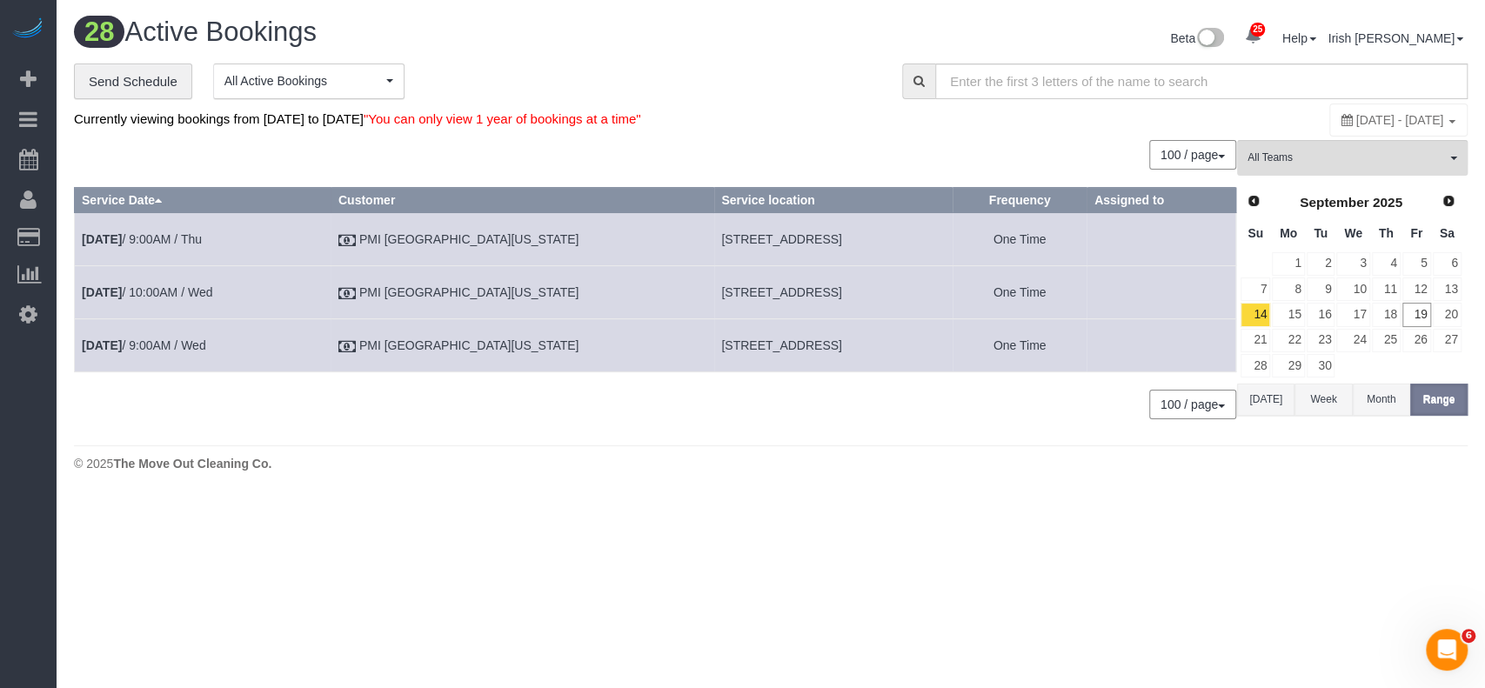
click at [1329, 129] on div "[DATE] - [DATE]" at bounding box center [1398, 120] width 138 height 33
type input "**********"
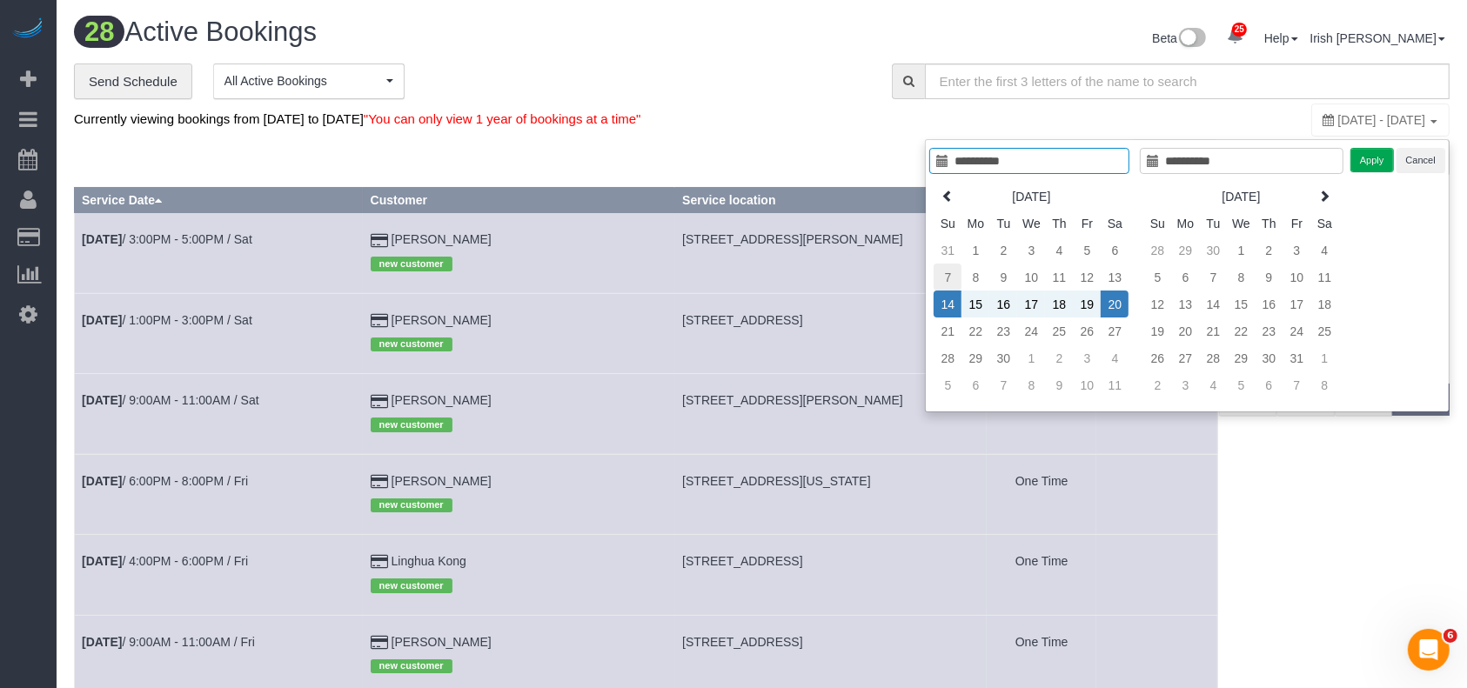
type input "**********"
click at [957, 273] on td "7" at bounding box center [948, 277] width 28 height 27
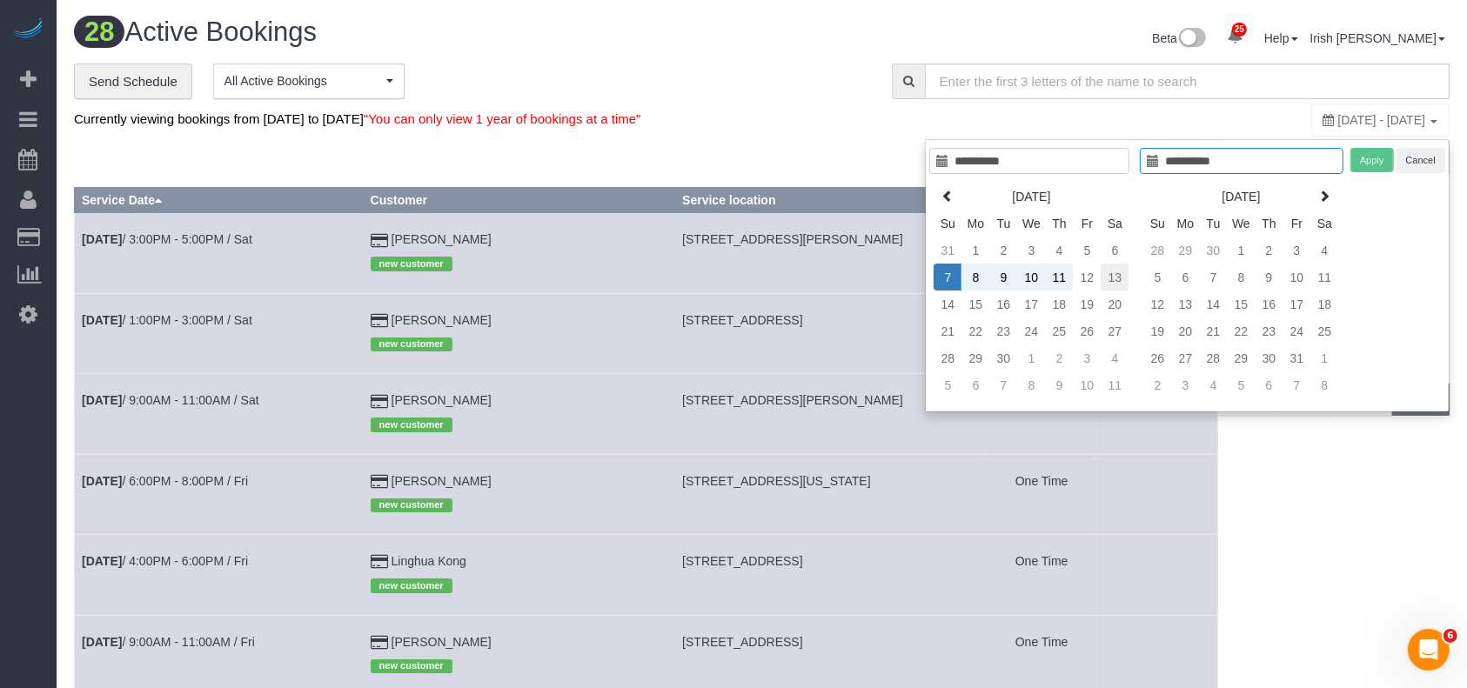
type input "**********"
drag, startPoint x: 1118, startPoint y: 264, endPoint x: 1130, endPoint y: 261, distance: 12.7
click at [1121, 264] on td "13" at bounding box center [1115, 277] width 28 height 27
type input "**********"
click at [1371, 157] on button "Apply" at bounding box center [1373, 160] width 44 height 25
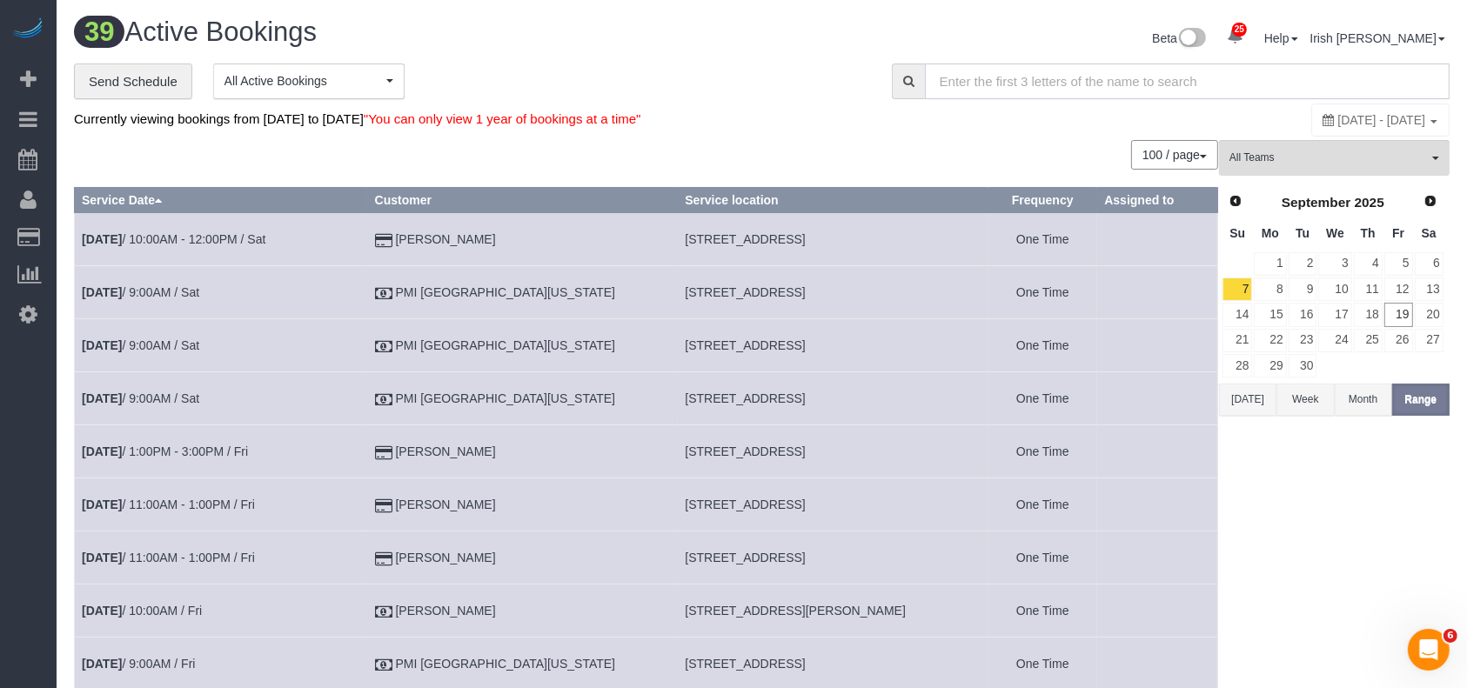
click at [968, 84] on input "text" at bounding box center [1187, 82] width 525 height 36
type input "O"
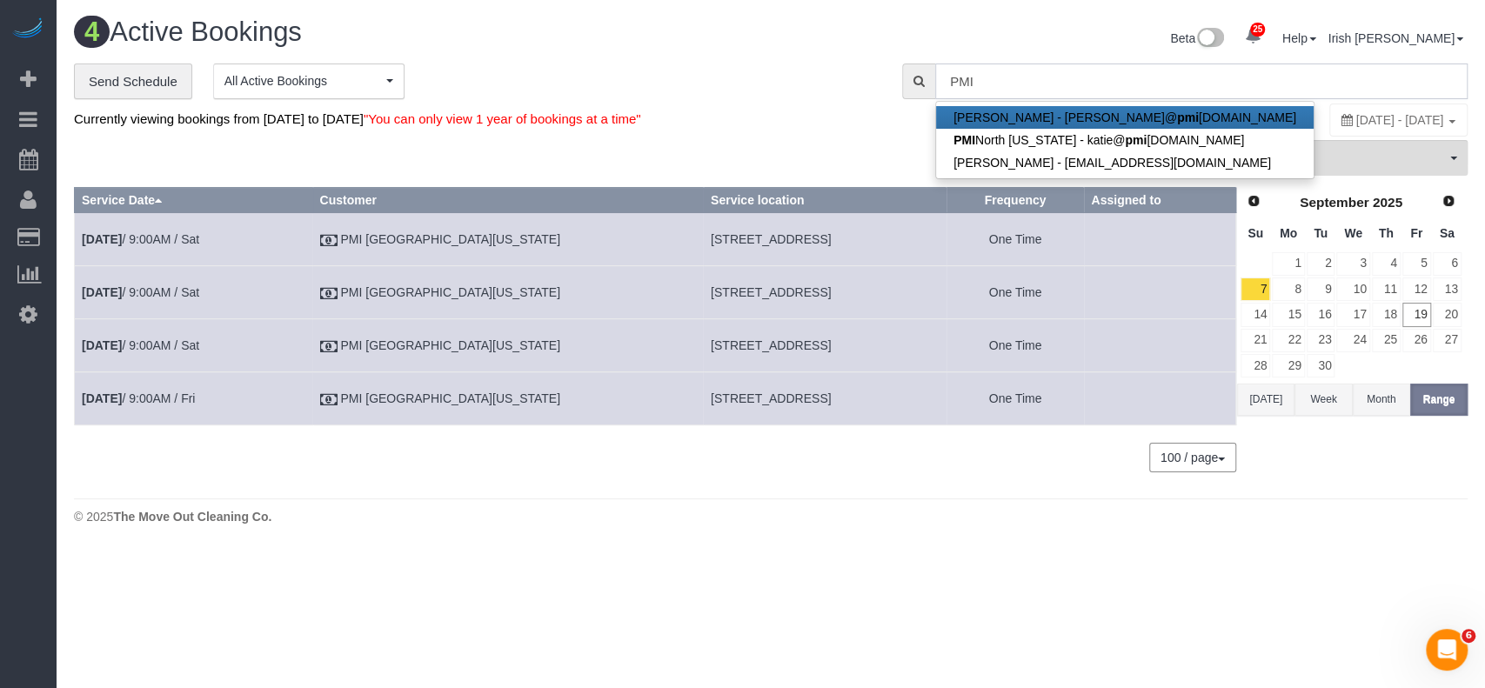
type input "PMI"
click at [210, 403] on td "[DATE] 9:00AM / Fri" at bounding box center [194, 398] width 238 height 53
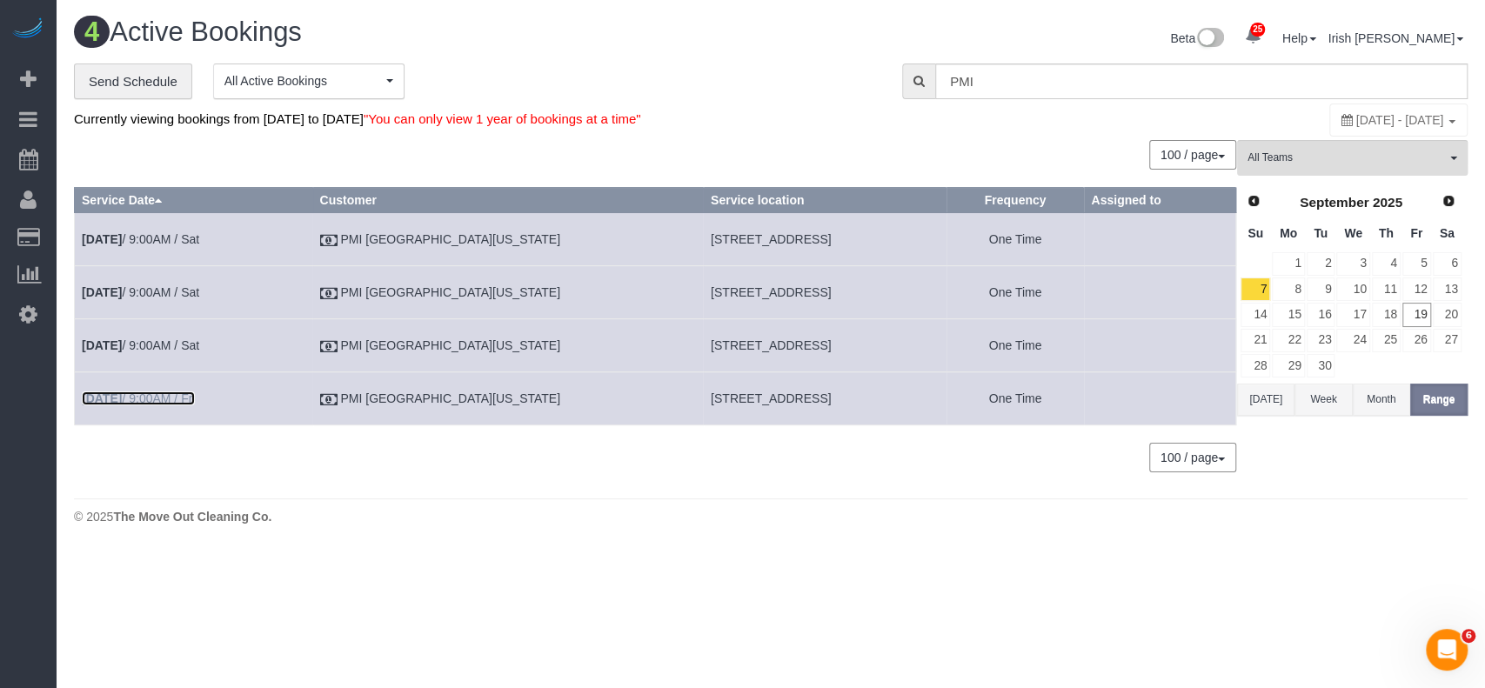
click at [186, 393] on link "[DATE] 9:00AM / Fri" at bounding box center [138, 399] width 113 height 14
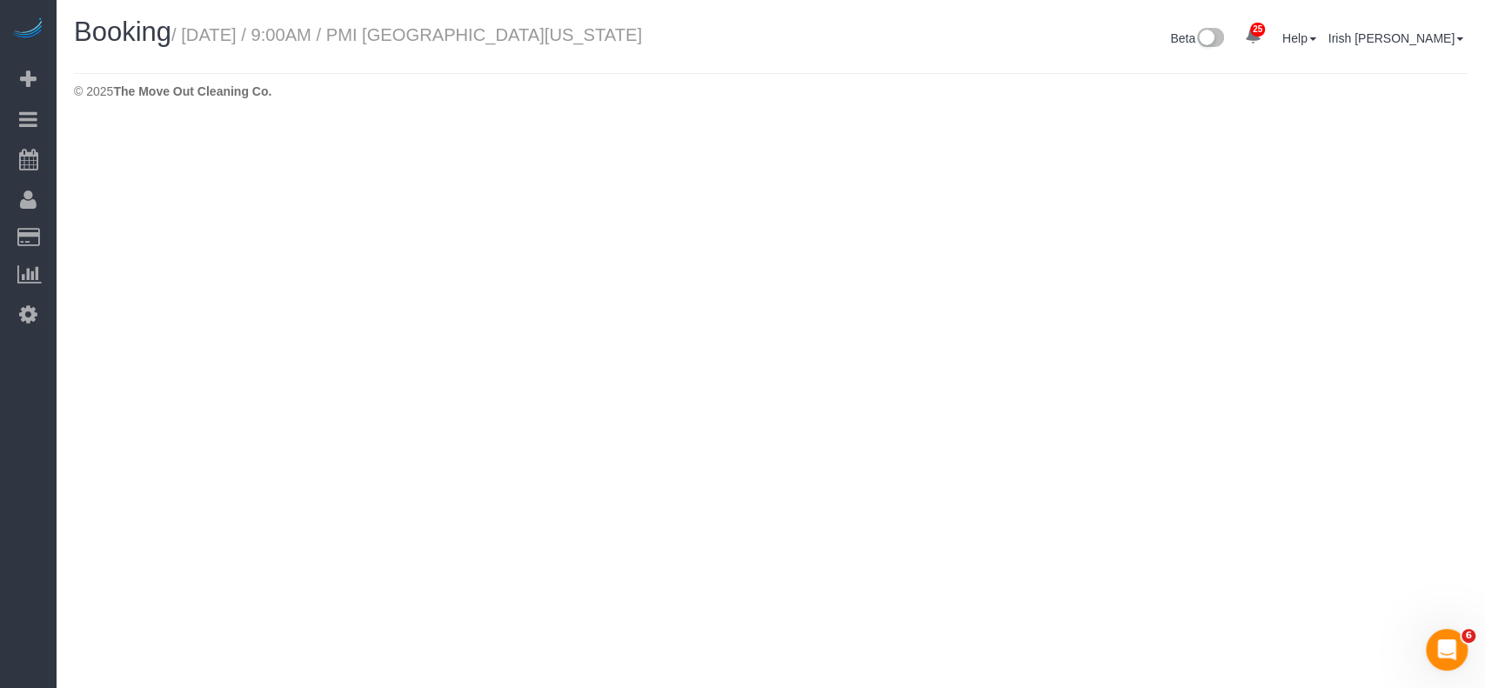
select select "[GEOGRAPHIC_DATA]"
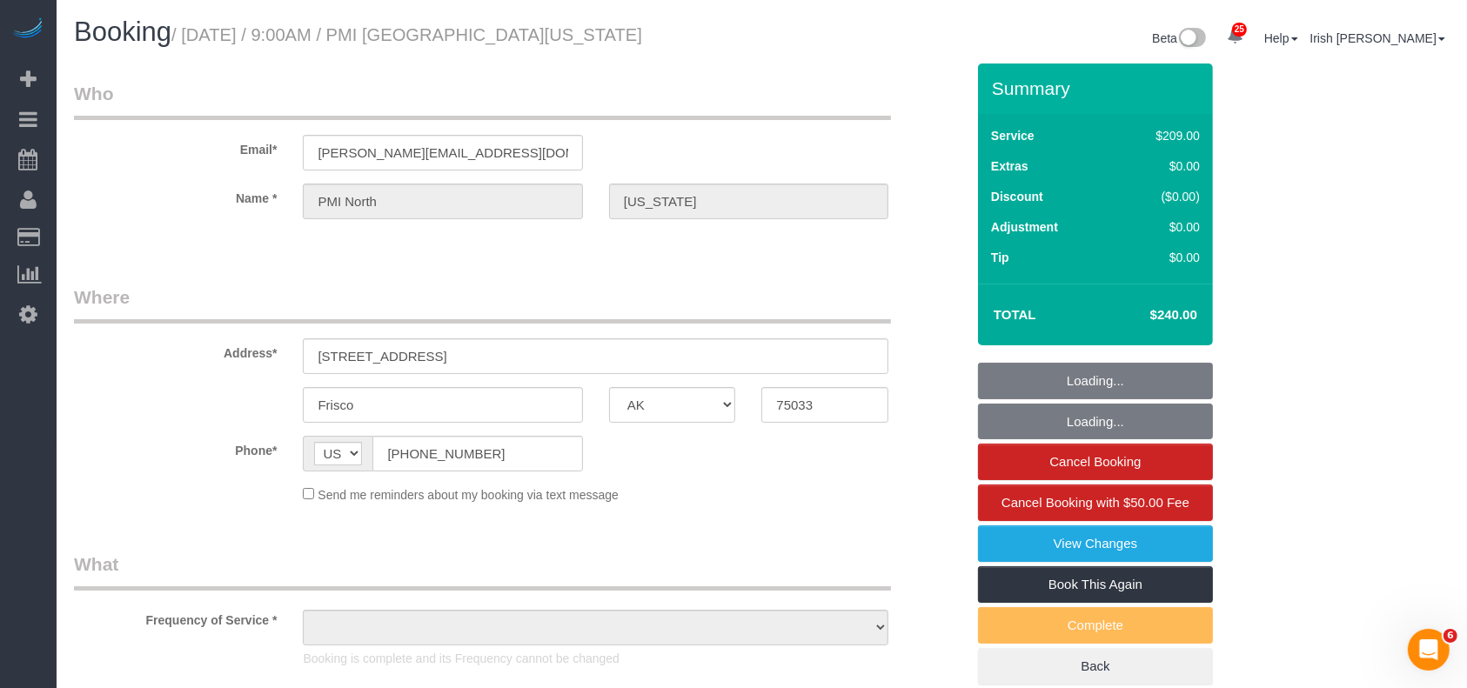
select select "object:10188"
select select "3"
select select "object:10277"
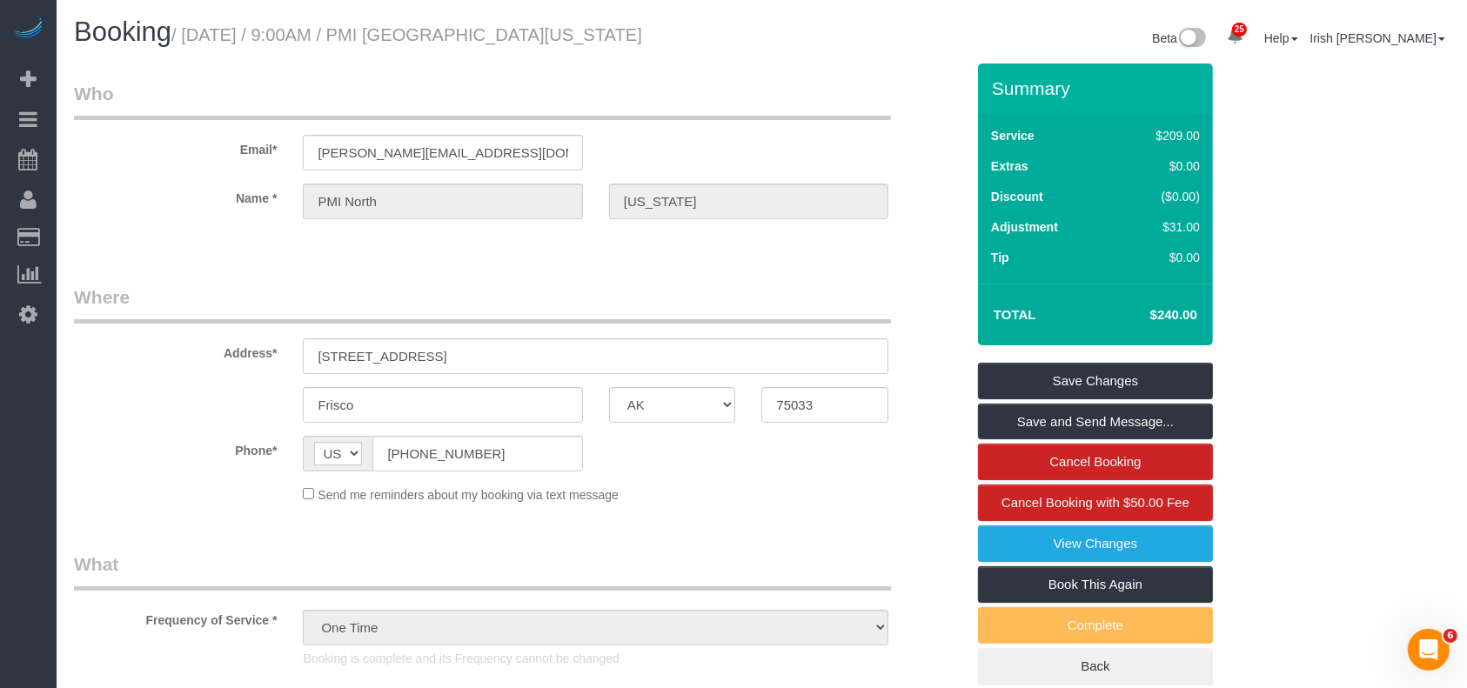
drag, startPoint x: 146, startPoint y: 526, endPoint x: 143, endPoint y: 472, distance: 54.1
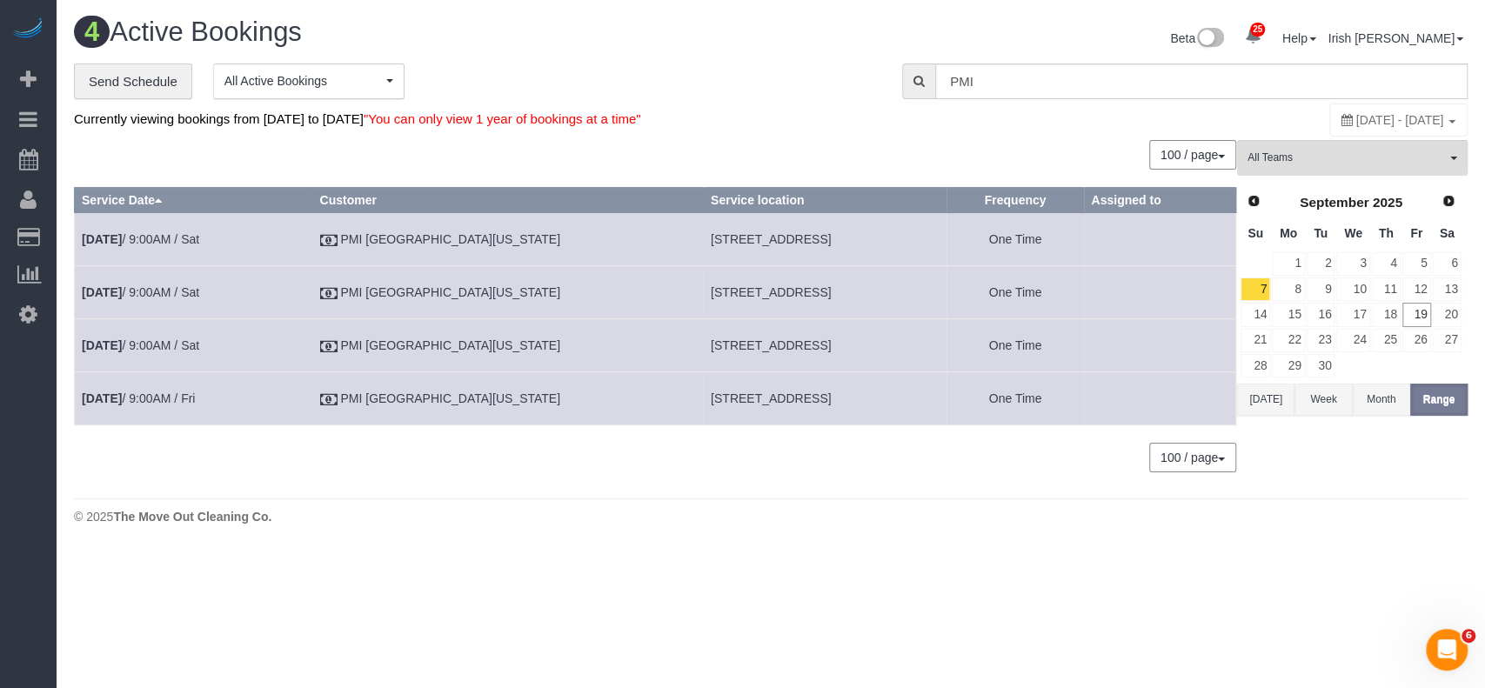
click at [123, 335] on td "[DATE] 9:00AM / Sat" at bounding box center [194, 345] width 238 height 53
click at [122, 341] on b "[DATE]" at bounding box center [102, 345] width 40 height 14
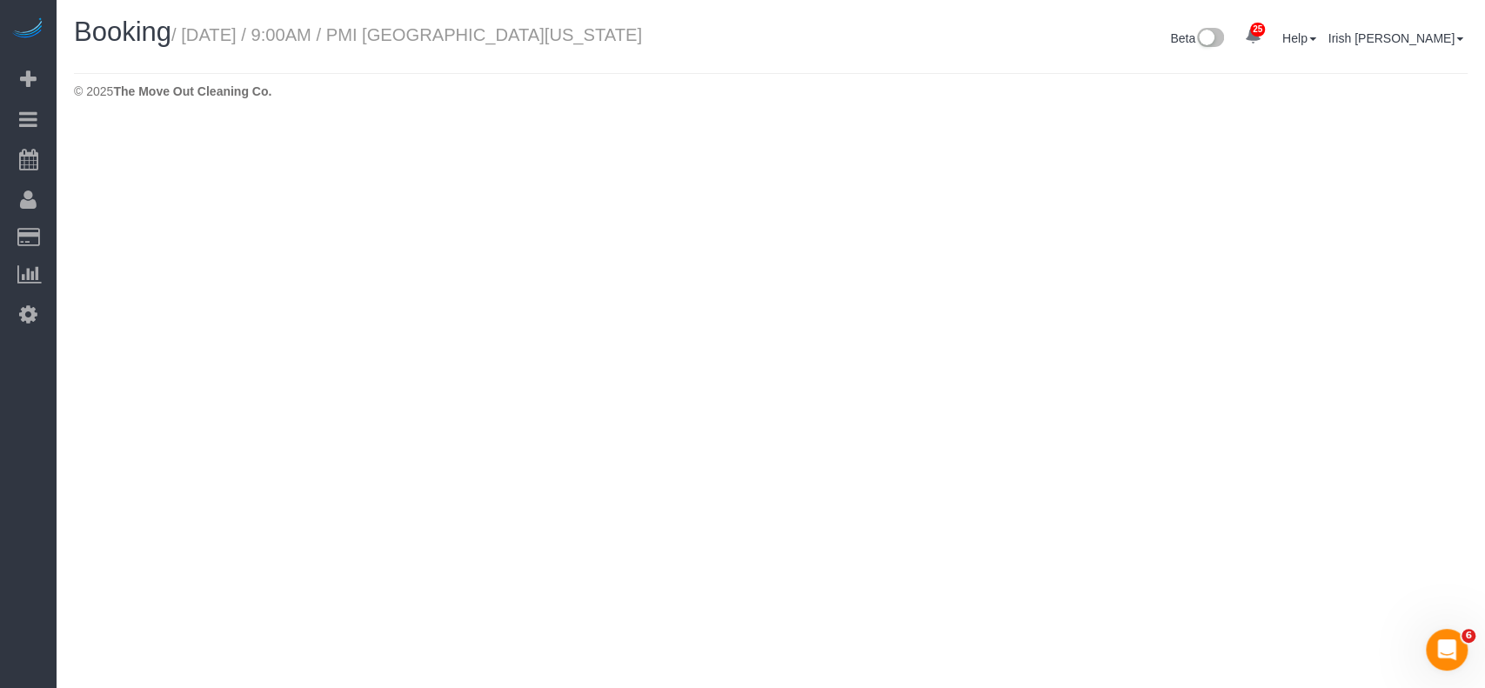
select select "[GEOGRAPHIC_DATA]"
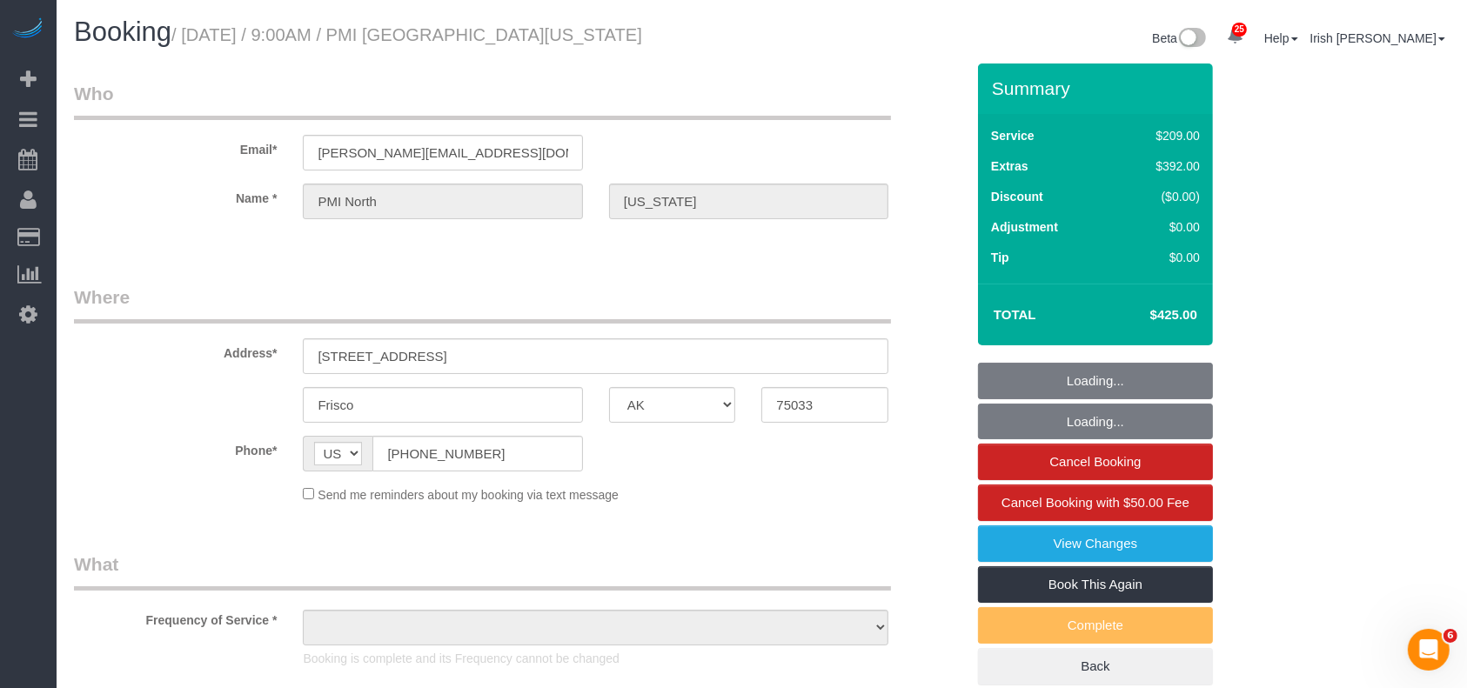
select select "object:10709"
select select "3"
select select "object:10801"
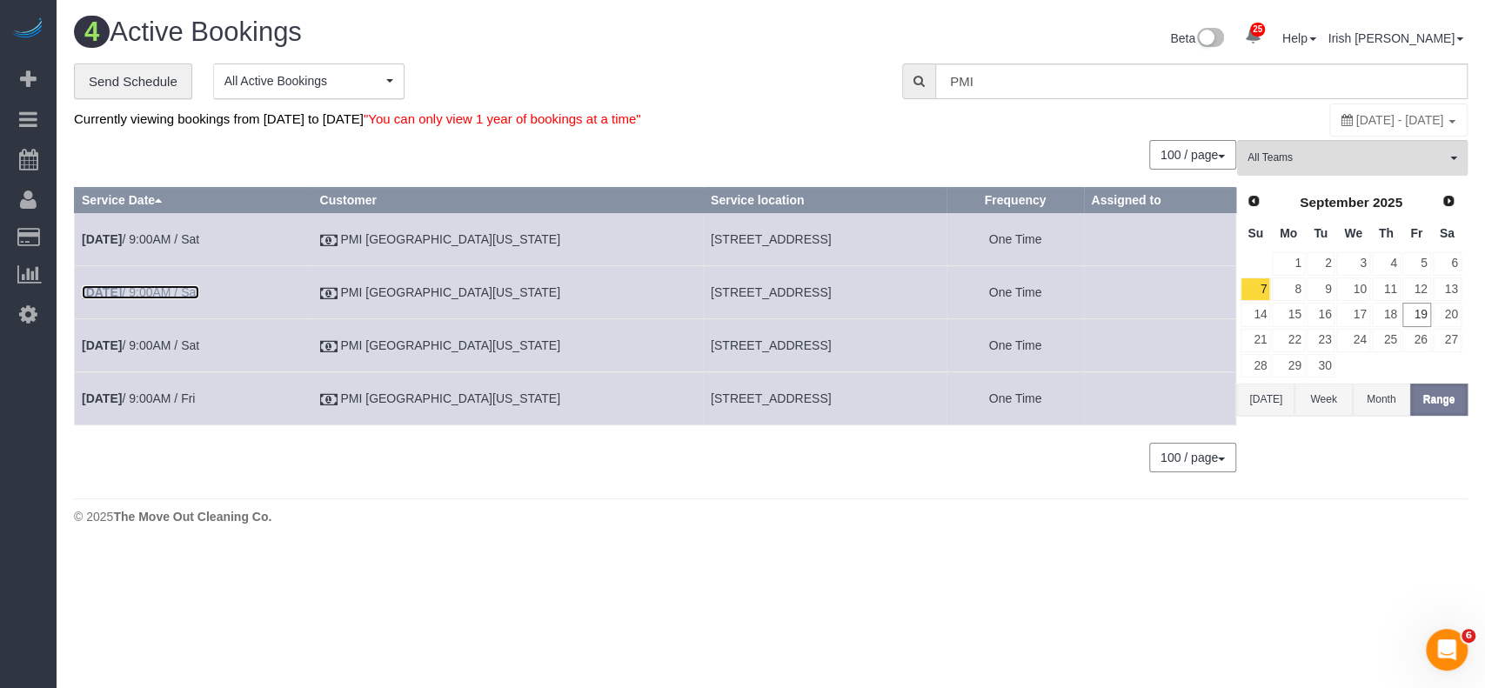
click at [164, 290] on link "[DATE] 9:00AM / Sat" at bounding box center [140, 292] width 117 height 14
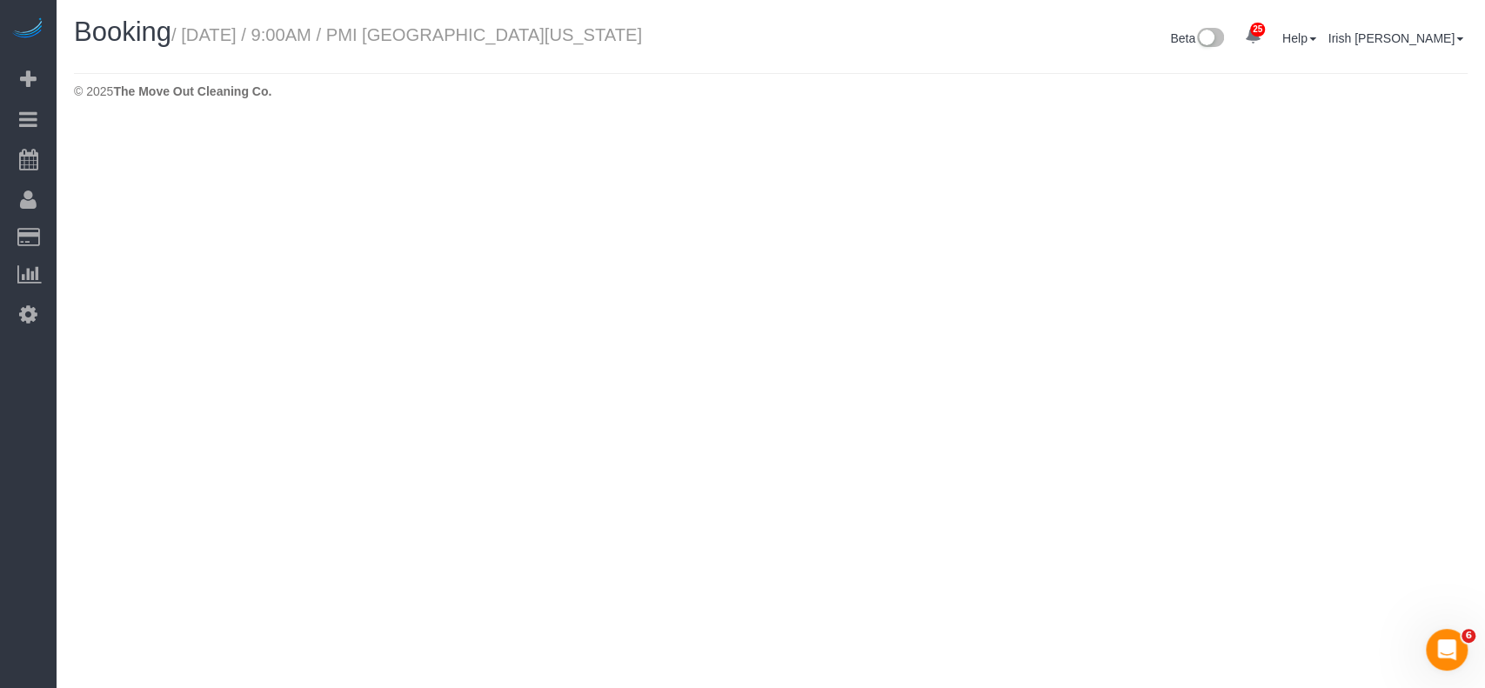
select select "[GEOGRAPHIC_DATA]"
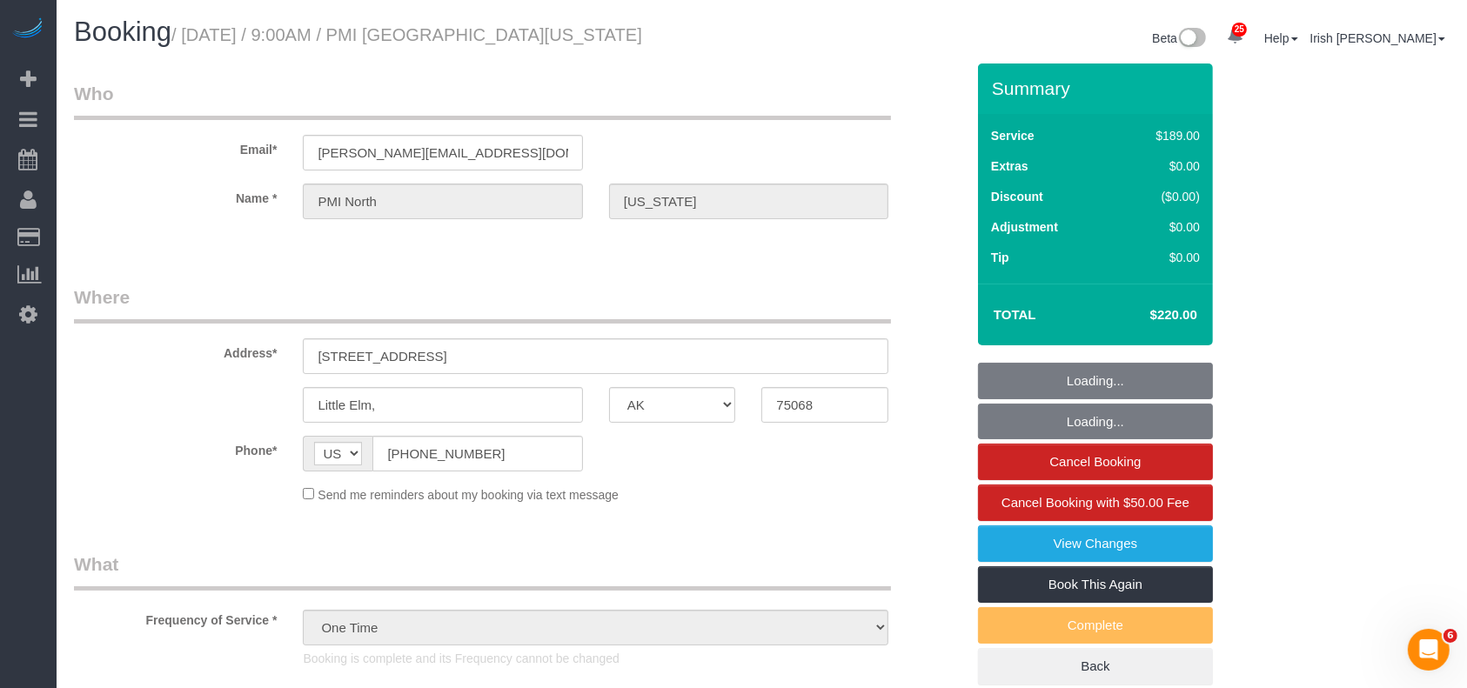
select select "object:11325"
select select "3"
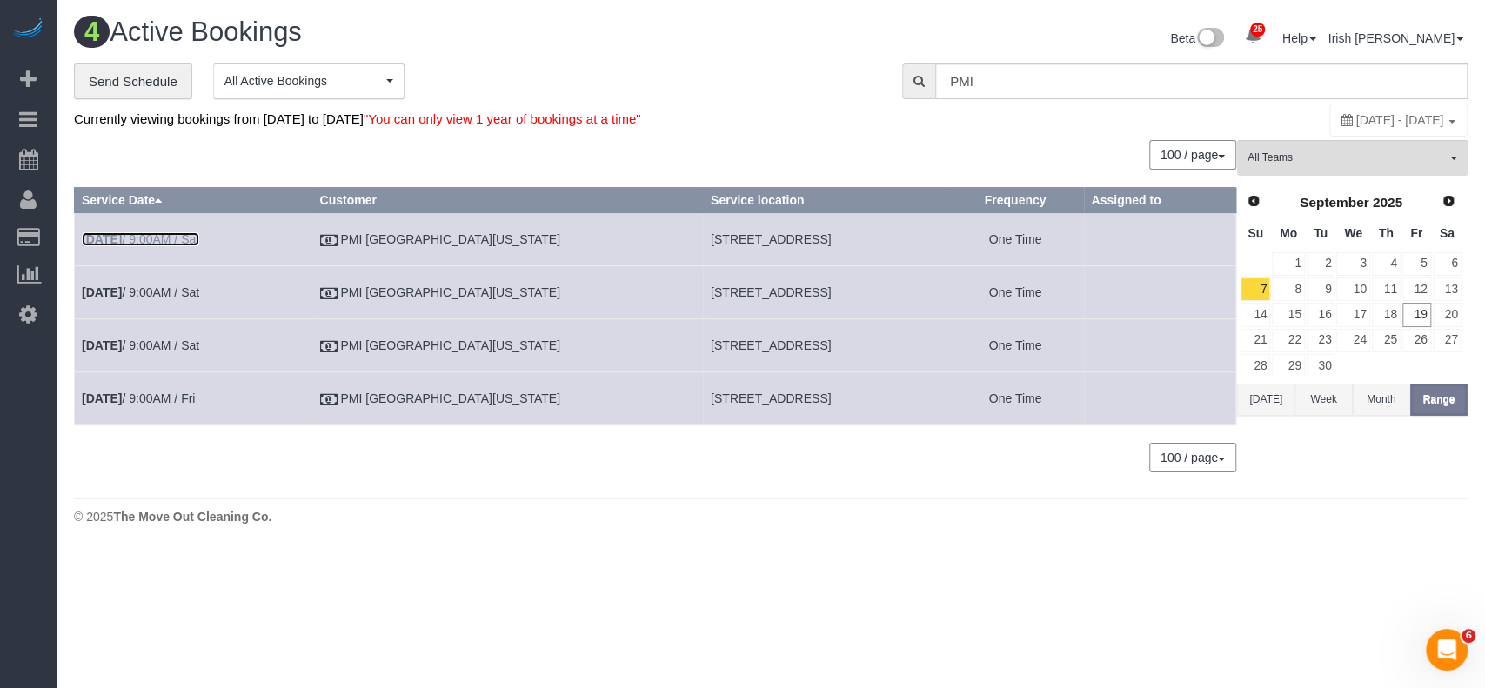
click at [176, 234] on link "[DATE] 9:00AM / Sat" at bounding box center [140, 239] width 117 height 14
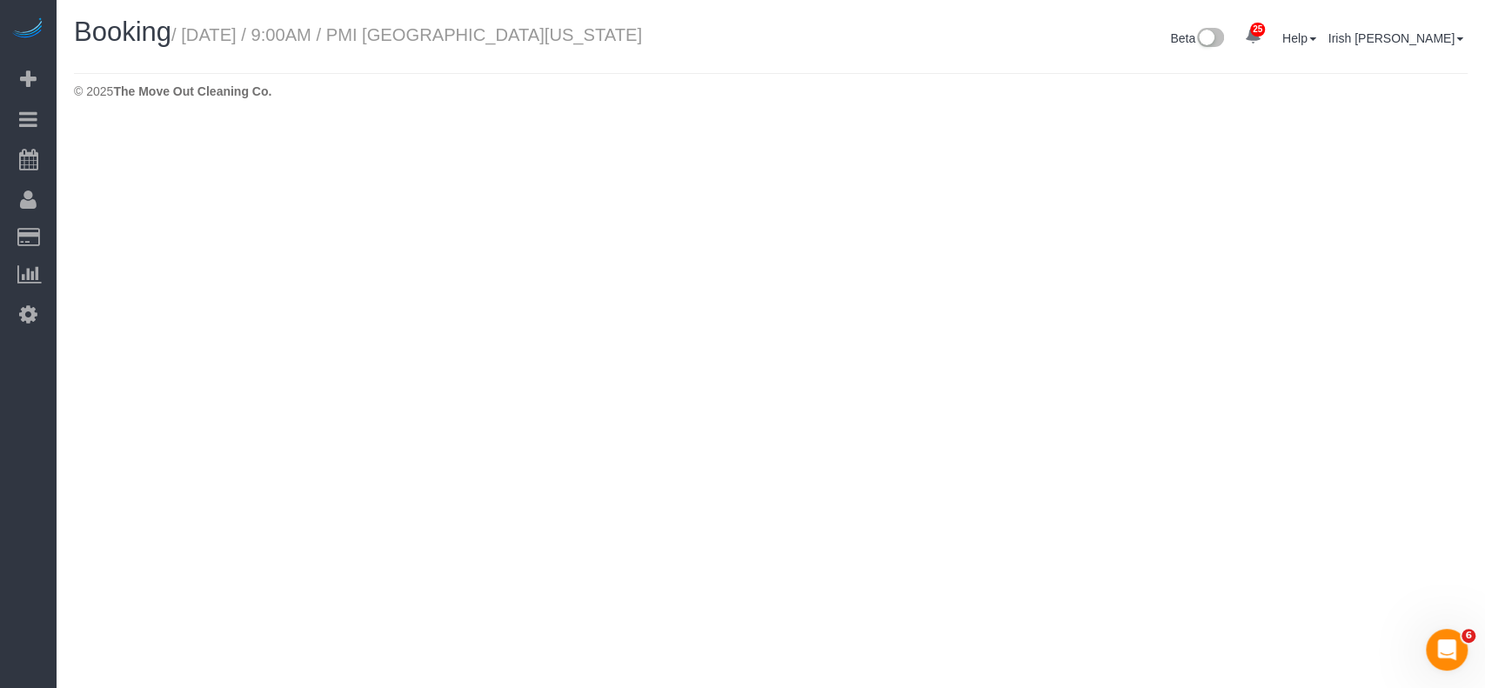
select select "[GEOGRAPHIC_DATA]"
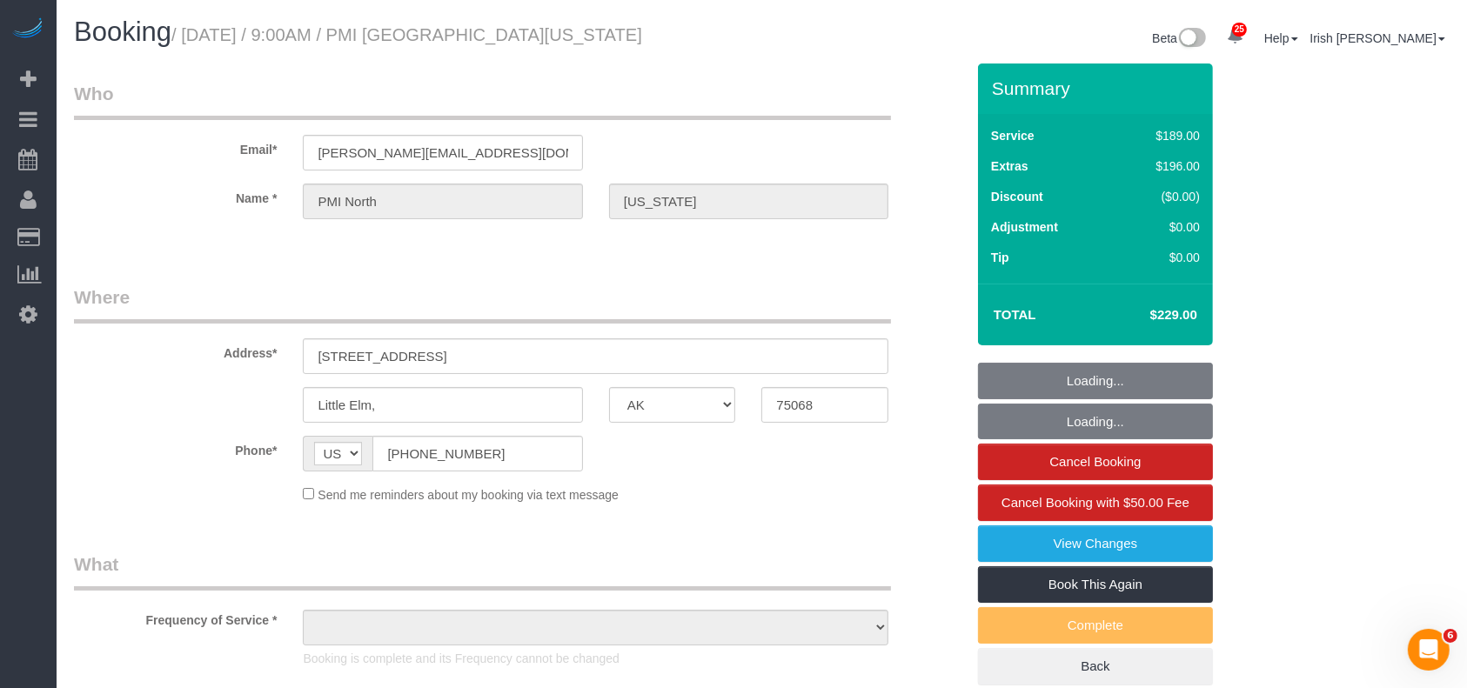
select select "object:11754"
select select "3"
select select "object:11843"
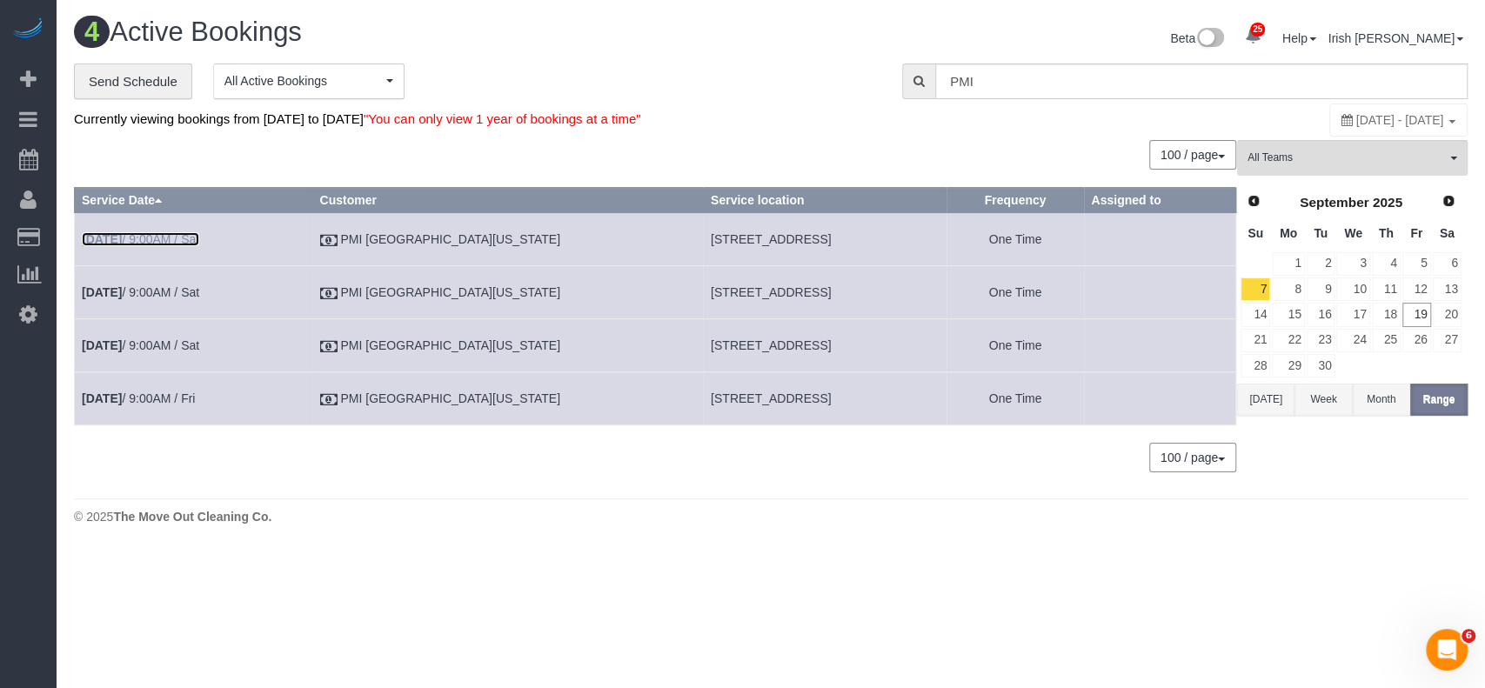
click at [178, 239] on link "[DATE] 9:00AM / Sat" at bounding box center [140, 239] width 117 height 14
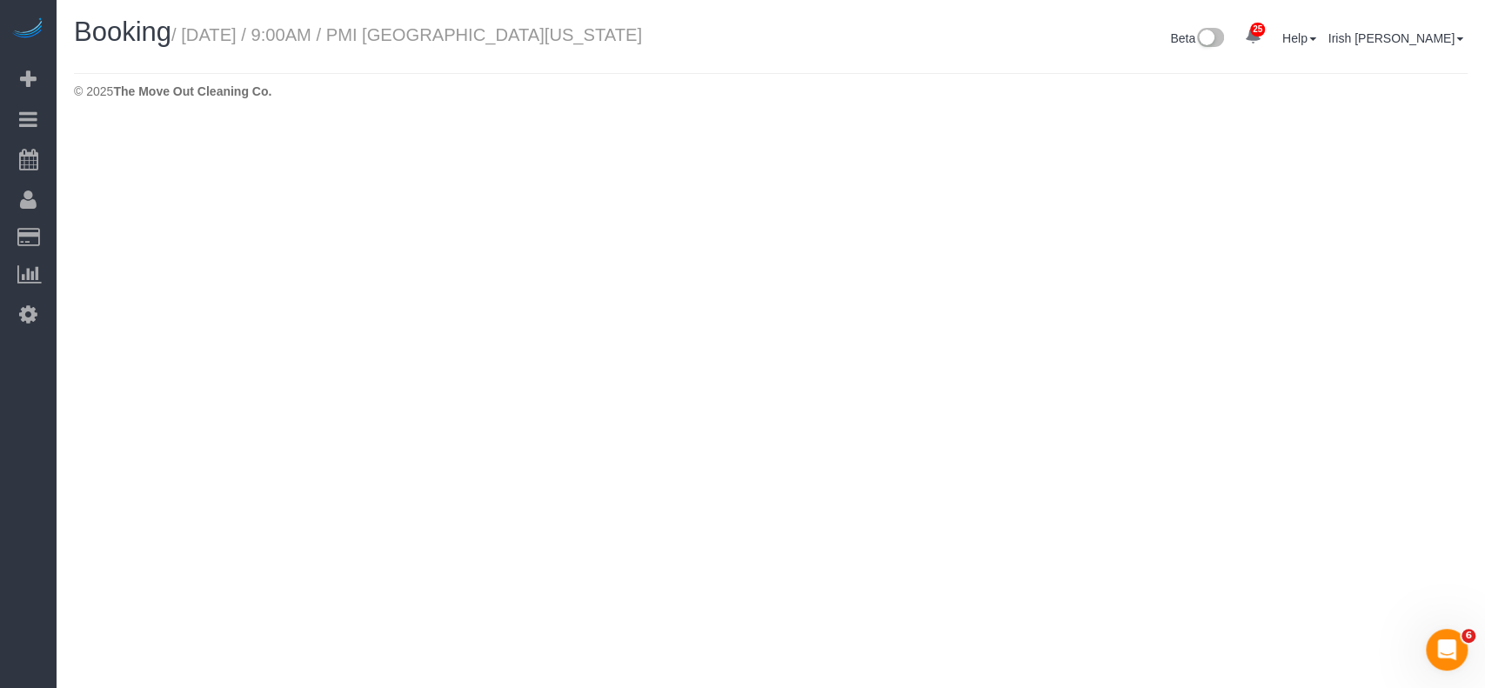
select select "[GEOGRAPHIC_DATA]"
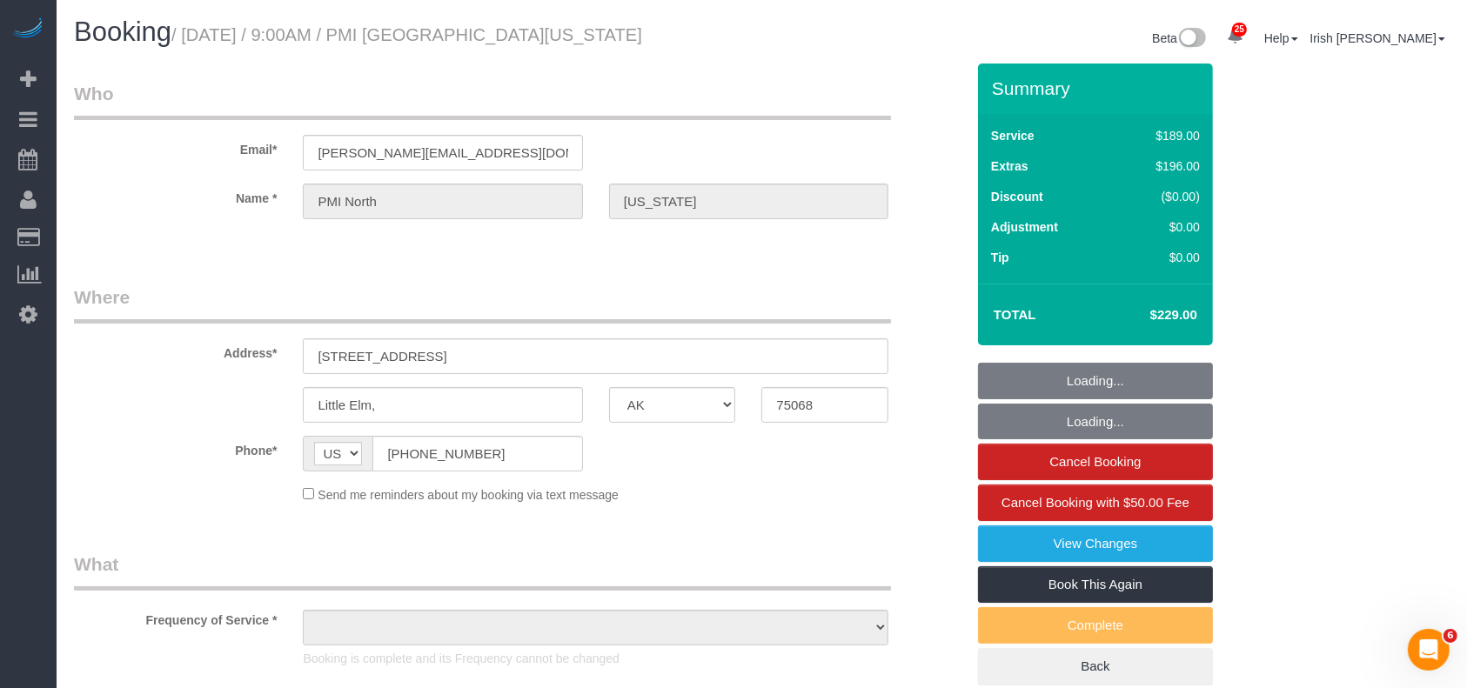
select select "object:12302"
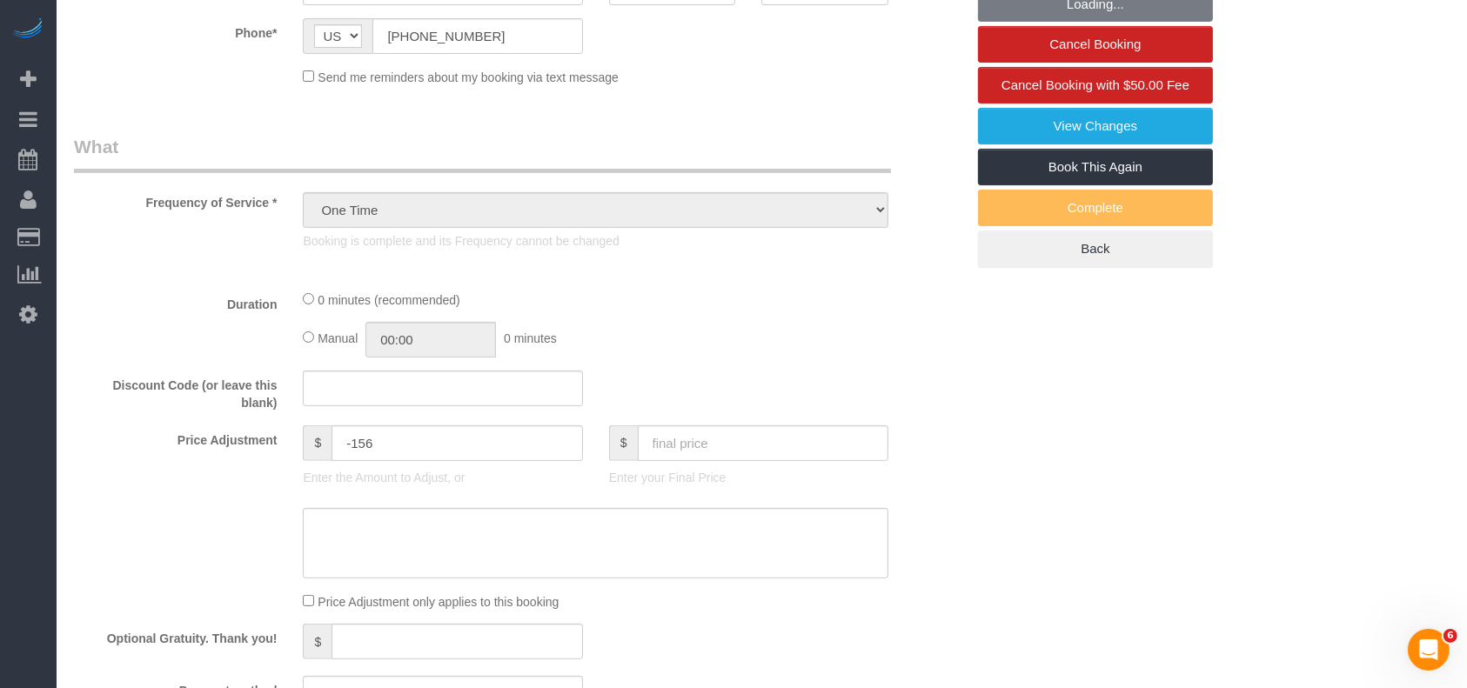
select select "3"
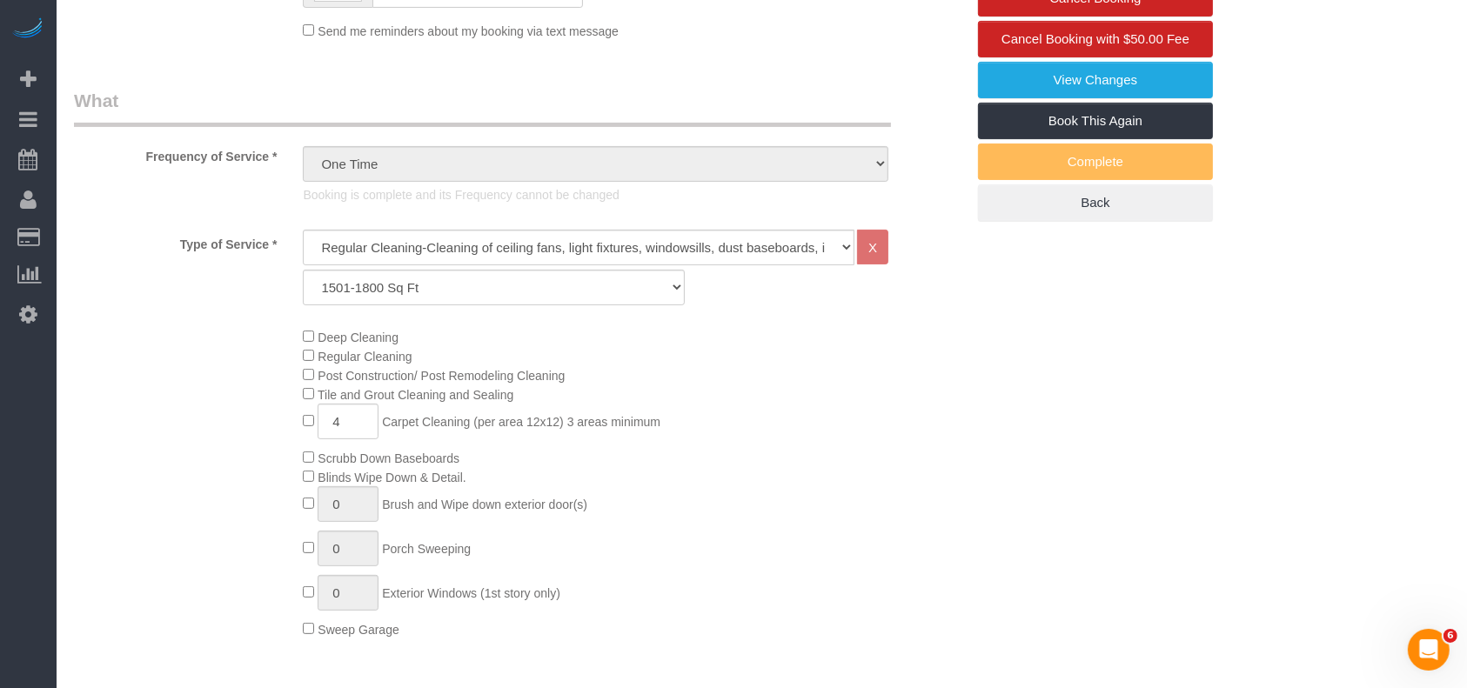
select select "object:12364"
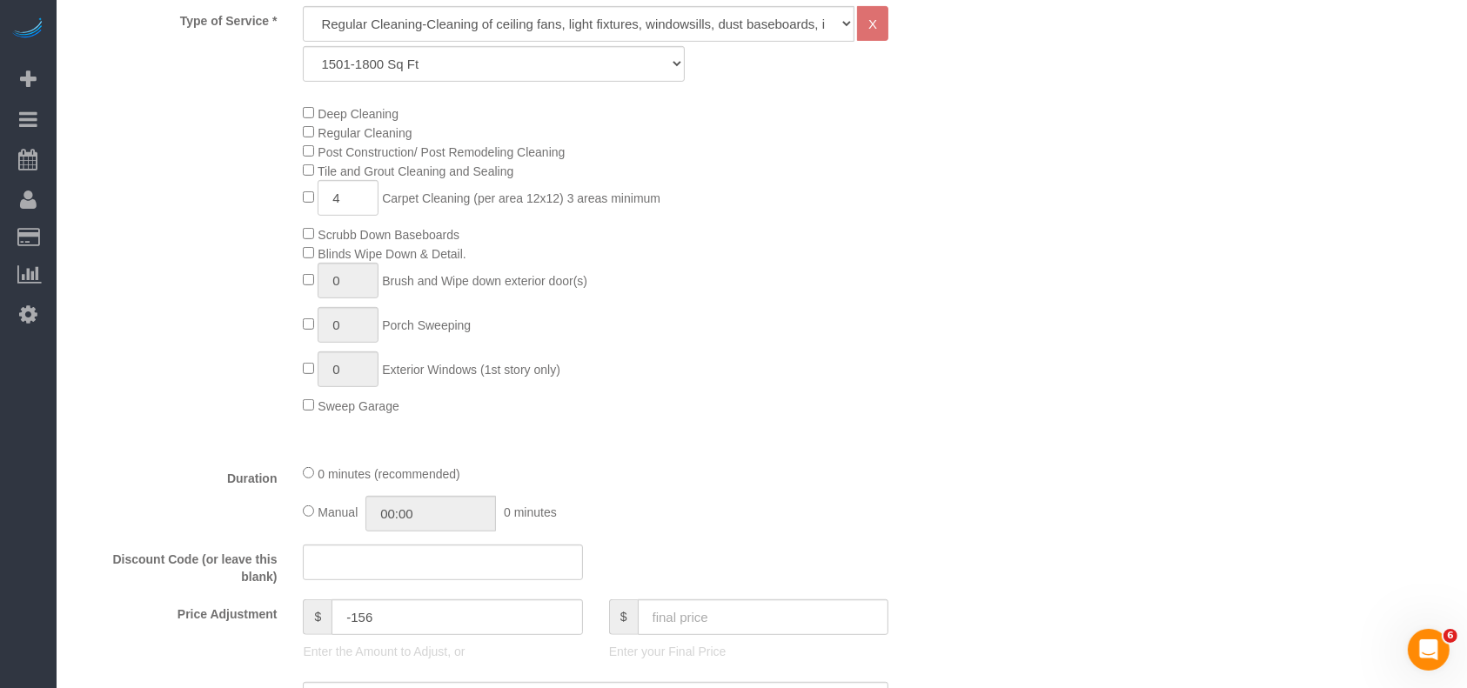
scroll to position [579, 0]
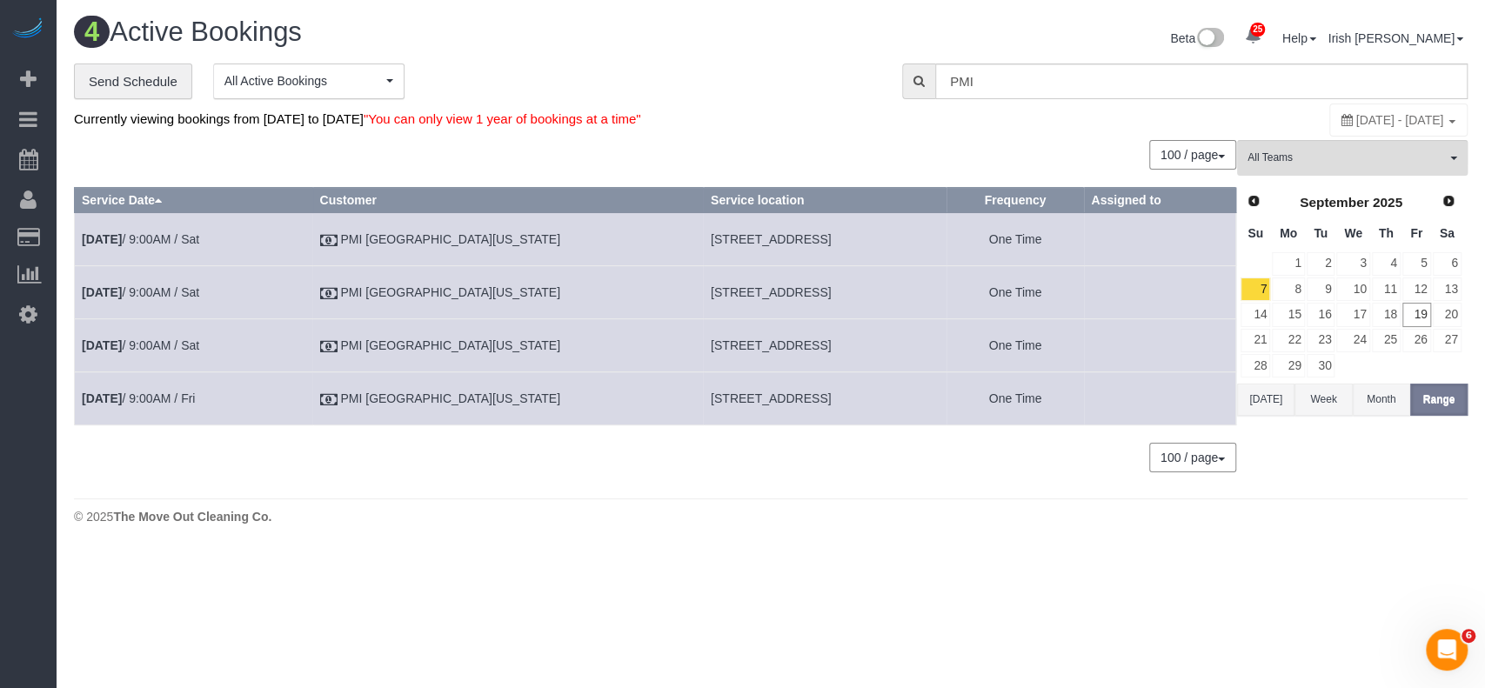
click at [1329, 397] on button "Week" at bounding box center [1323, 400] width 57 height 32
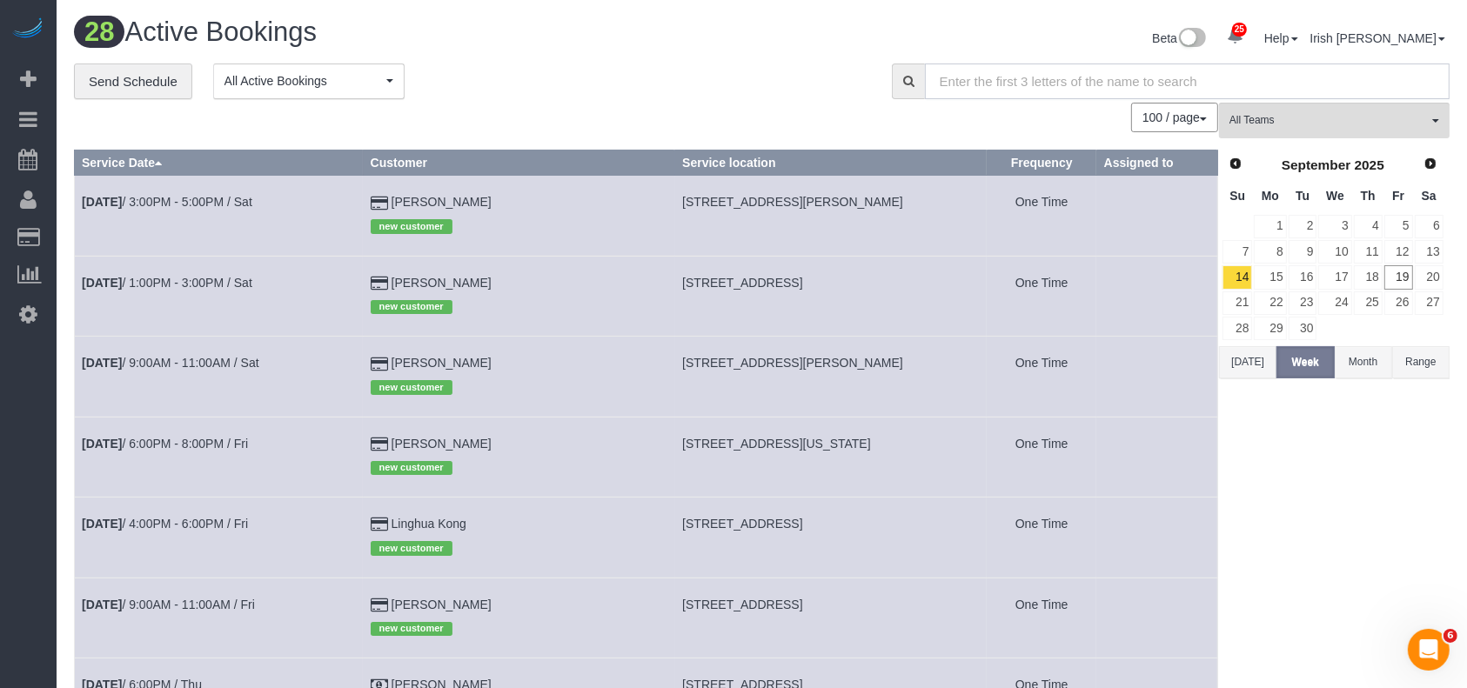
click at [1115, 78] on input "text" at bounding box center [1187, 82] width 525 height 36
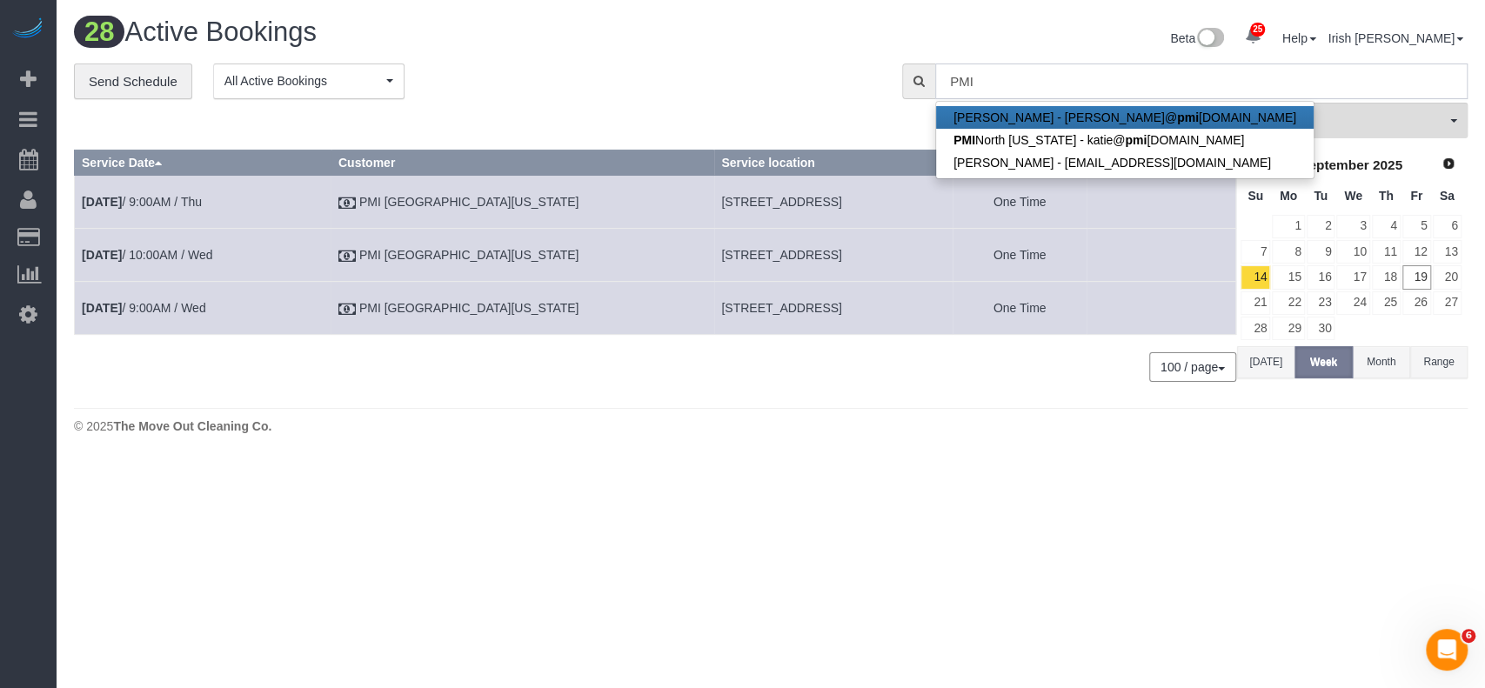
type input "PMI"
click at [721, 107] on div "100 / page 10 / page 20 / page 30 / page 40 / page 50 / page 100 / page" at bounding box center [655, 118] width 1162 height 30
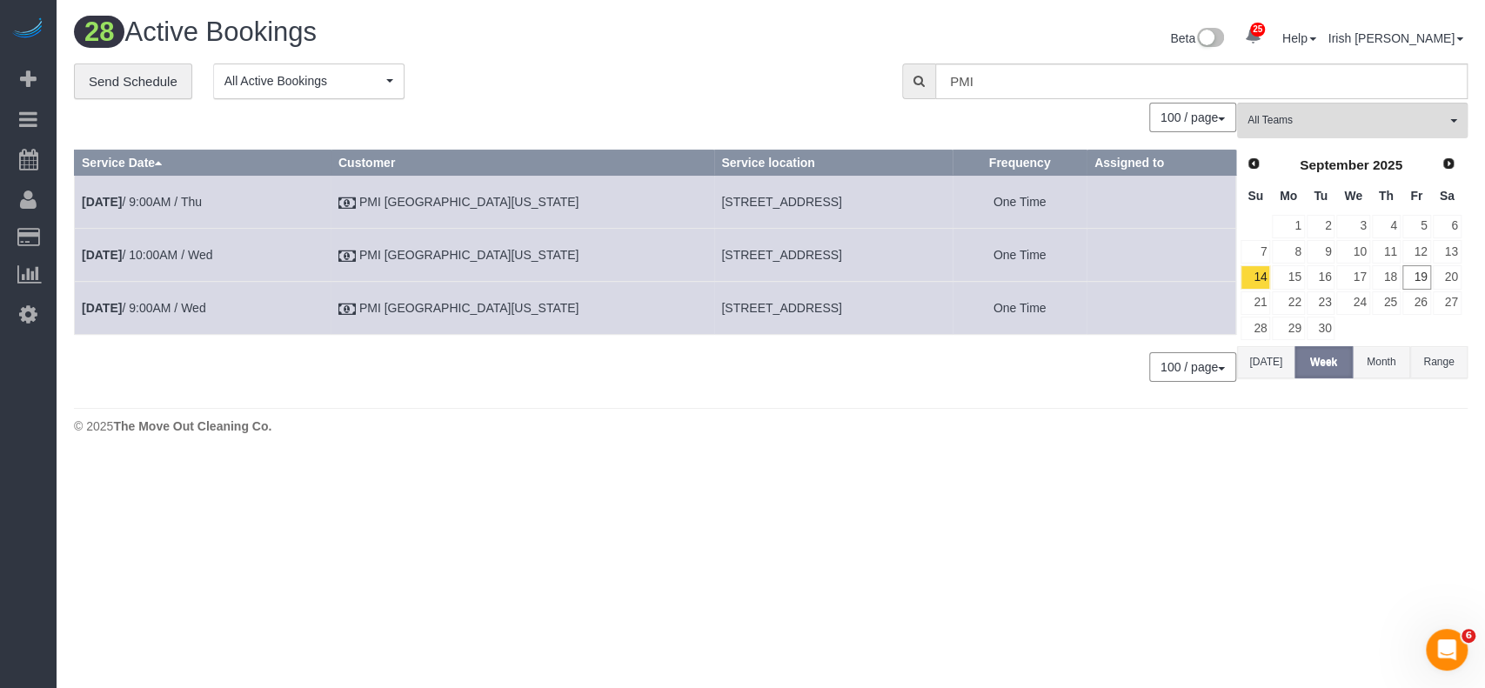
click at [714, 317] on td "[STREET_ADDRESS]" at bounding box center [833, 308] width 238 height 53
copy tr "[STREET_ADDRESS]"
click at [714, 240] on td "[STREET_ADDRESS]" at bounding box center [833, 255] width 238 height 53
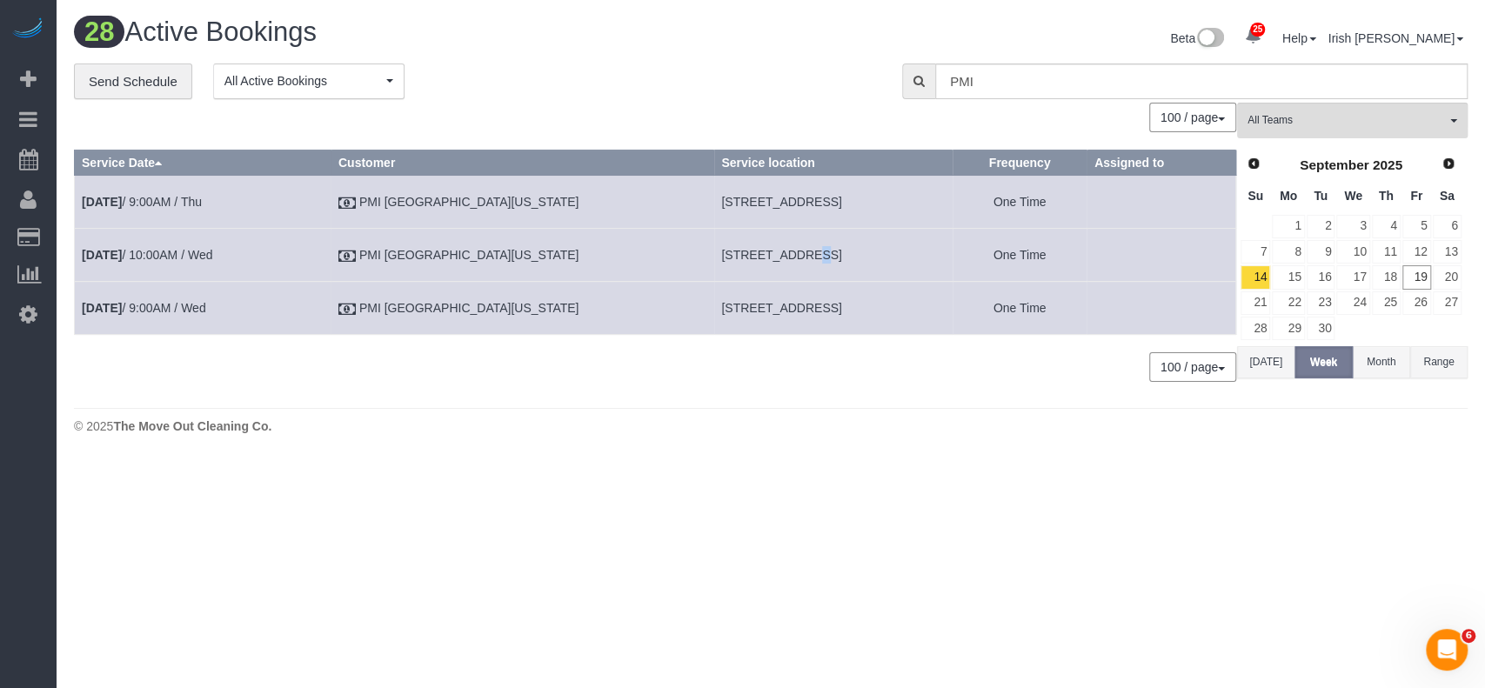
click at [714, 240] on td "[STREET_ADDRESS]" at bounding box center [833, 255] width 238 height 53
copy tr "[STREET_ADDRESS]"
click at [118, 250] on b "[DATE]" at bounding box center [102, 255] width 40 height 14
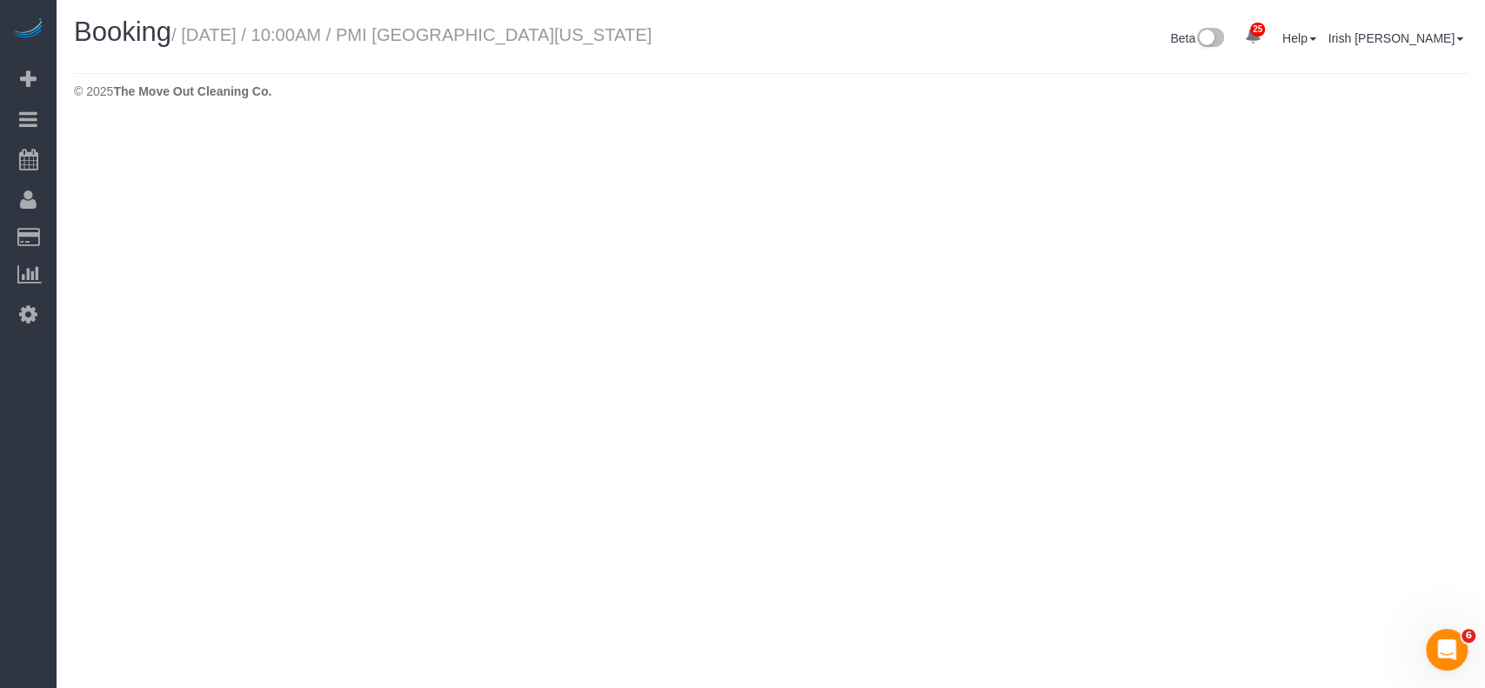
select select "[GEOGRAPHIC_DATA]"
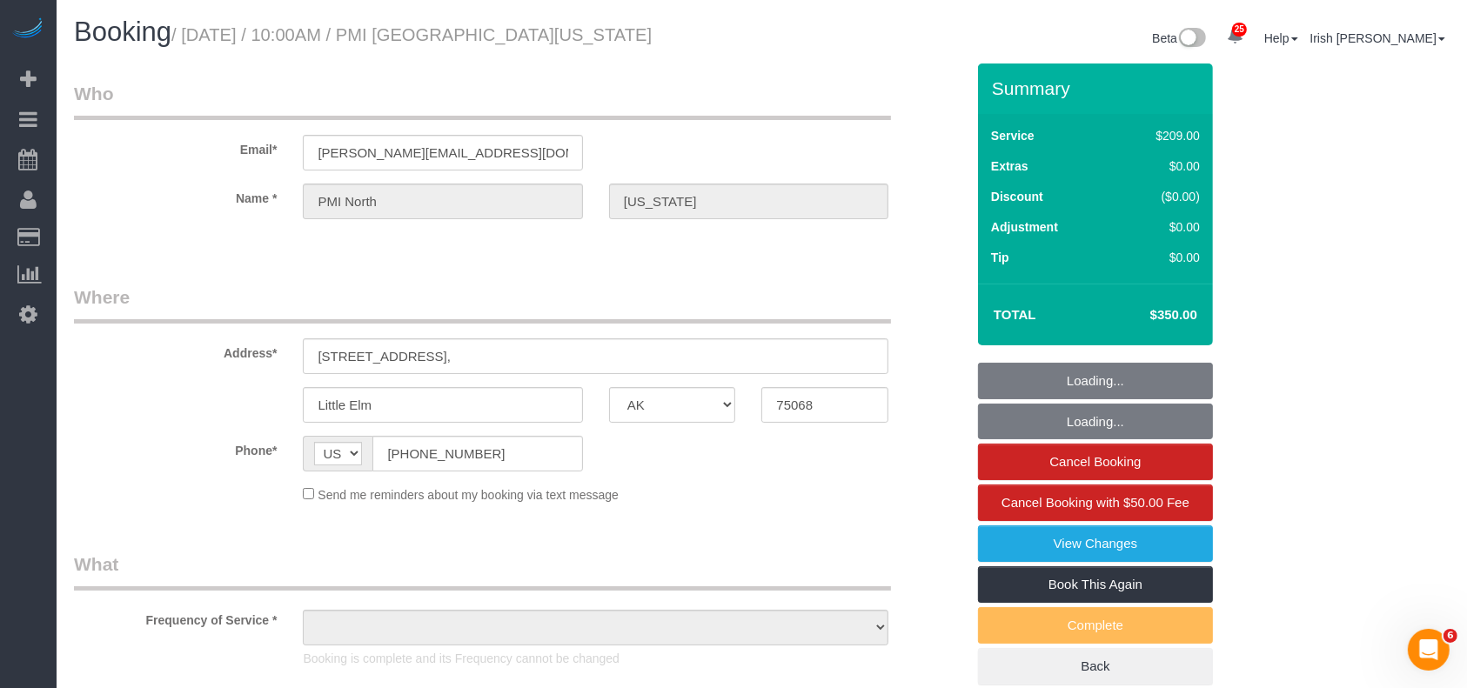
select select "object:13416"
select select "3"
select select "object:13494"
